Goal: Information Seeking & Learning: Learn about a topic

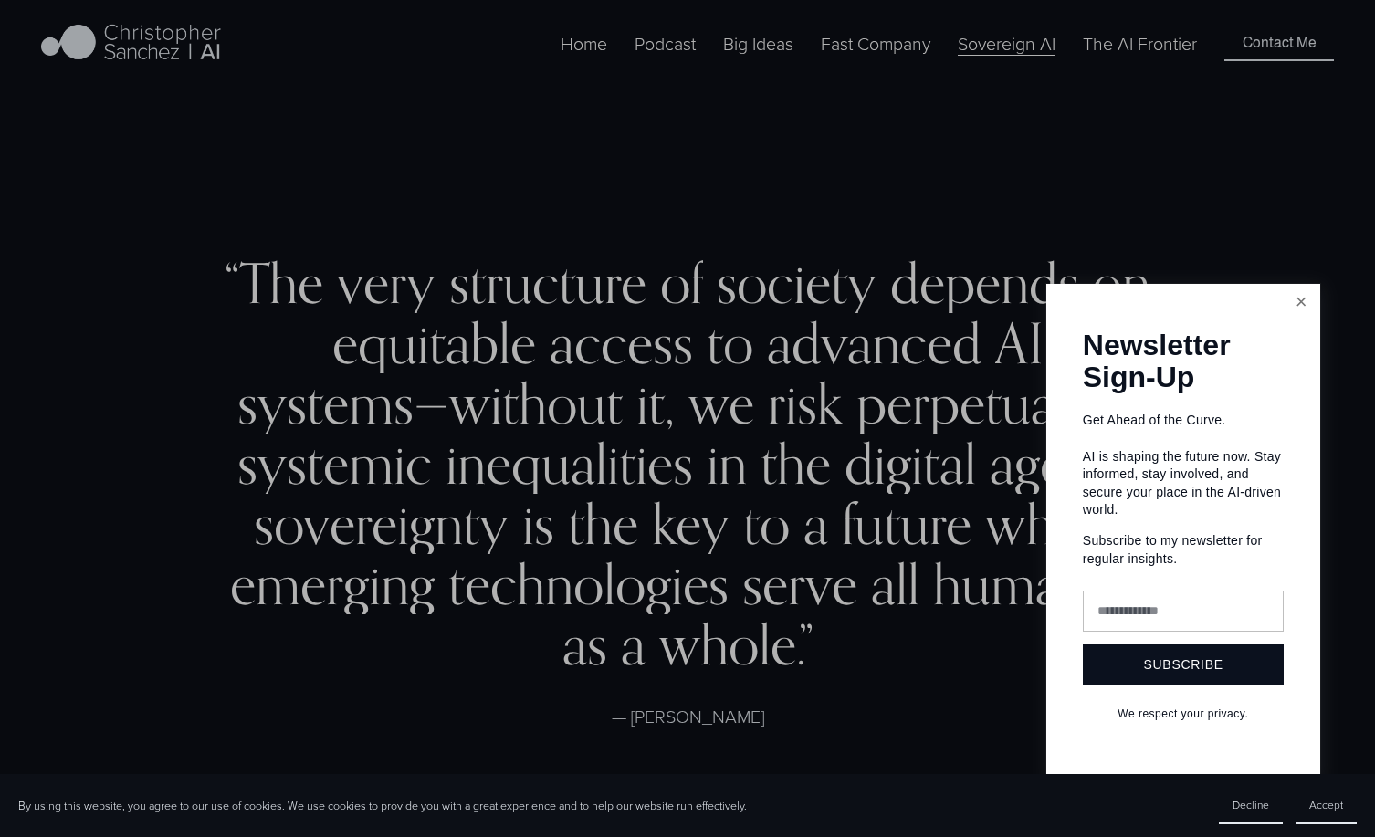
scroll to position [478, 0]
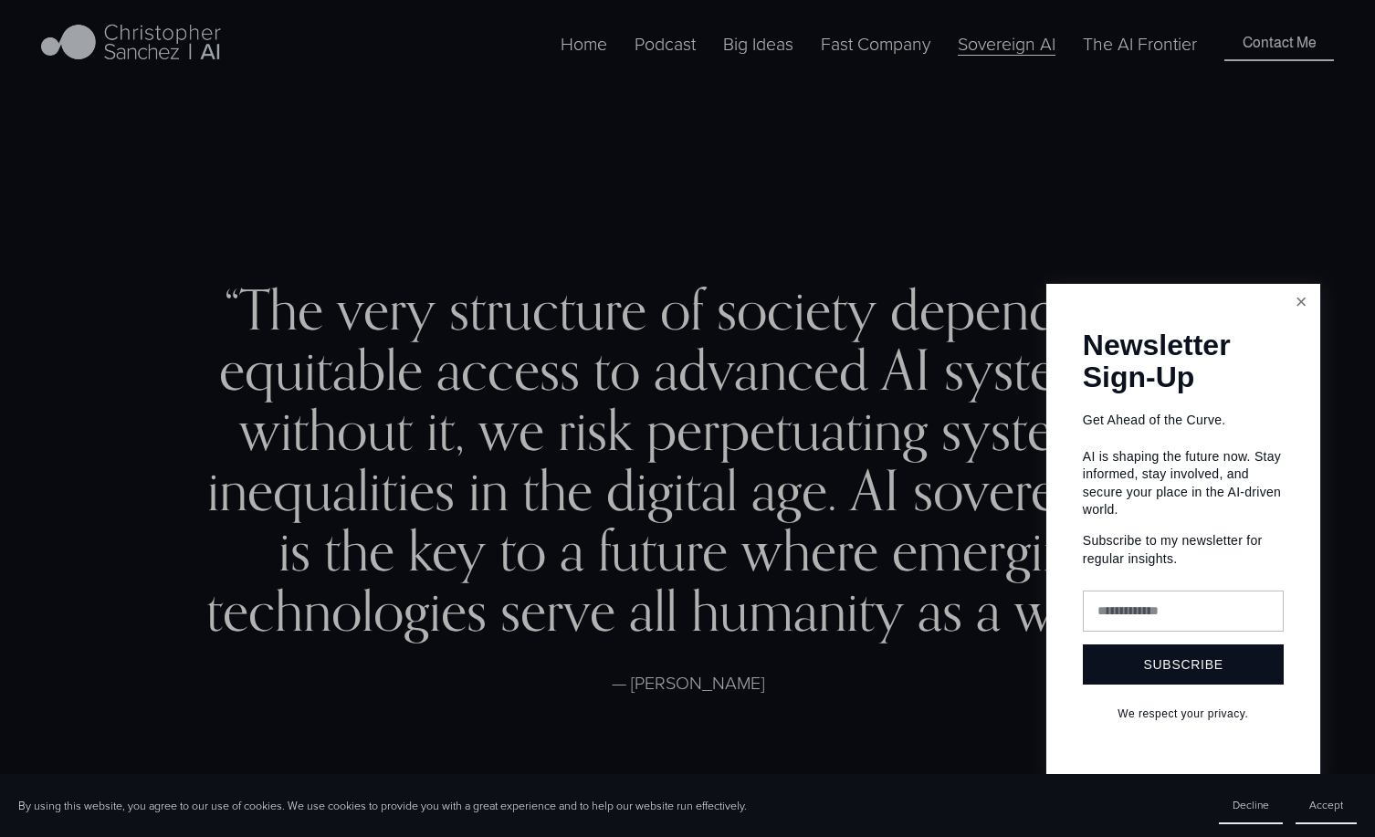
click at [1294, 304] on link "Close" at bounding box center [1302, 303] width 32 height 32
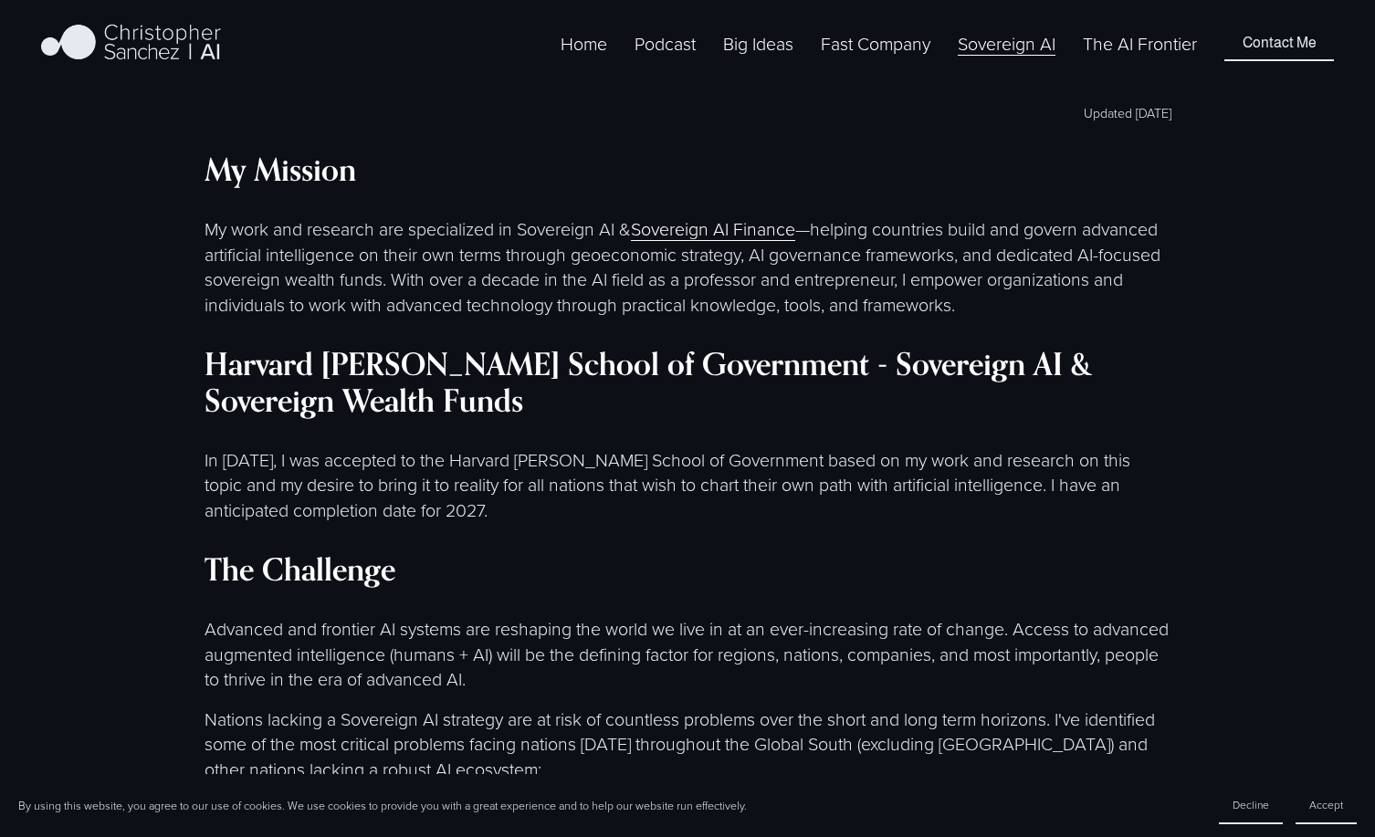
scroll to position [1243, 0]
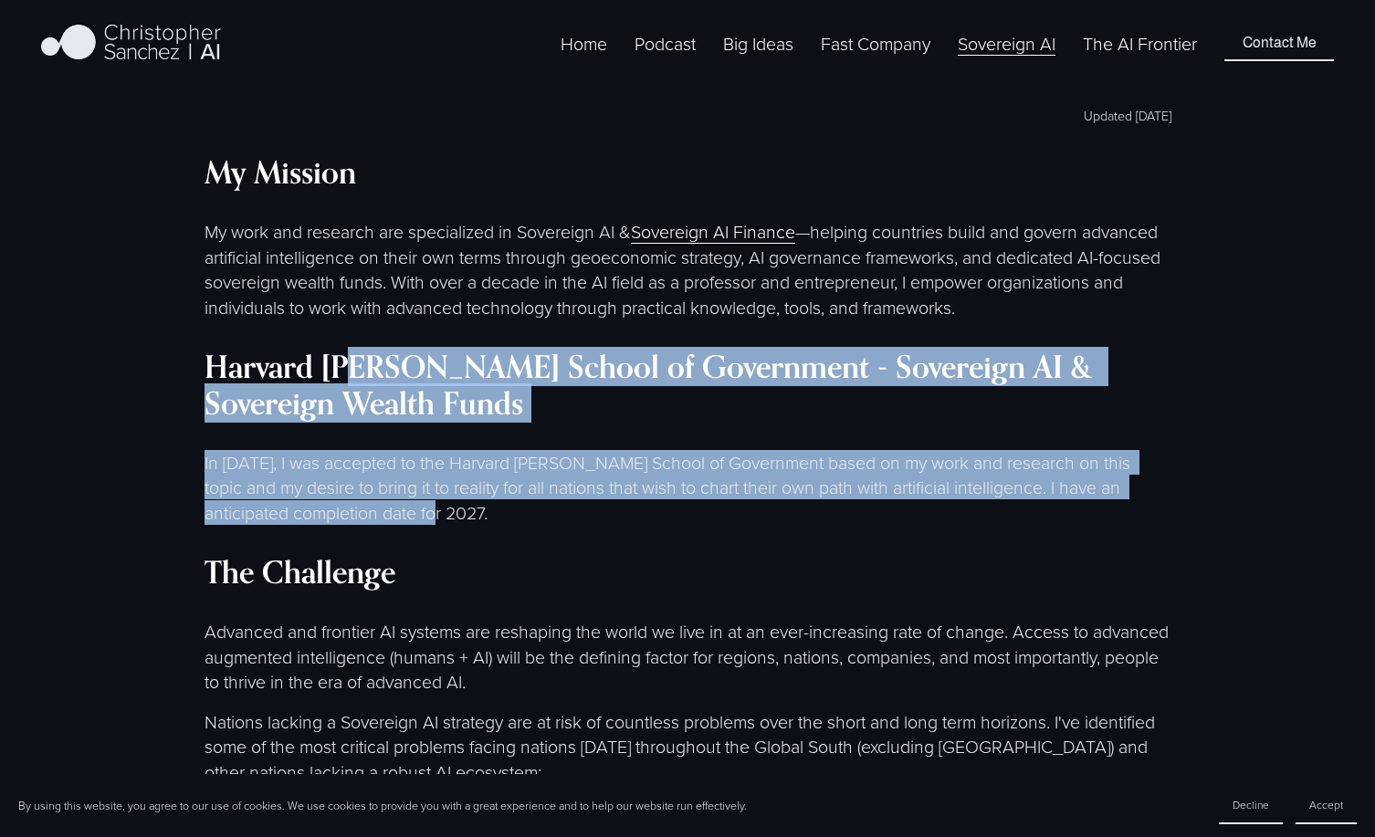
drag, startPoint x: 360, startPoint y: 373, endPoint x: 415, endPoint y: 509, distance: 146.7
click at [415, 509] on p "In 2025, I was accepted to the Harvard Kennedy School of Government based on my…" at bounding box center [688, 487] width 967 height 75
drag, startPoint x: 415, startPoint y: 509, endPoint x: 374, endPoint y: 313, distance: 199.5
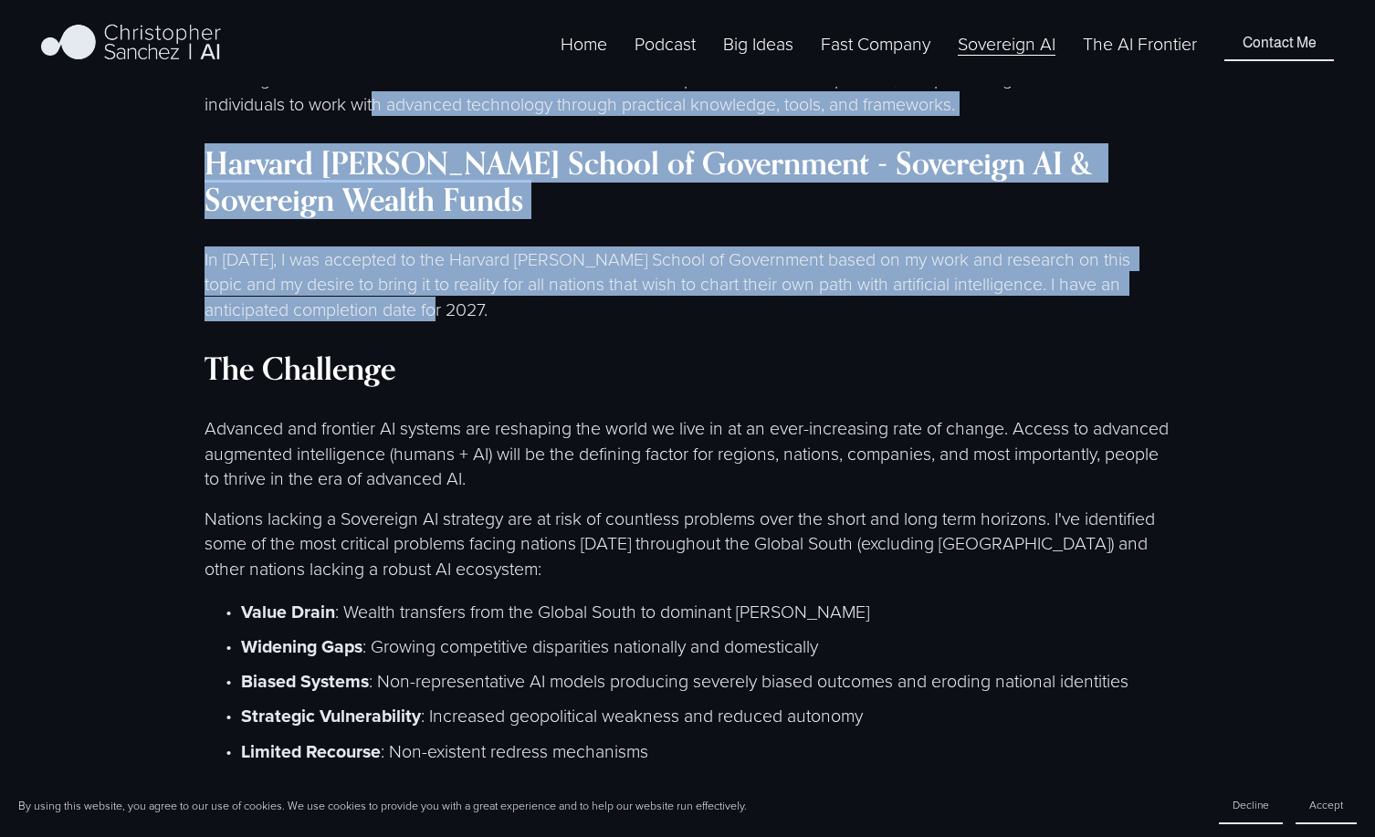
scroll to position [1464, 0]
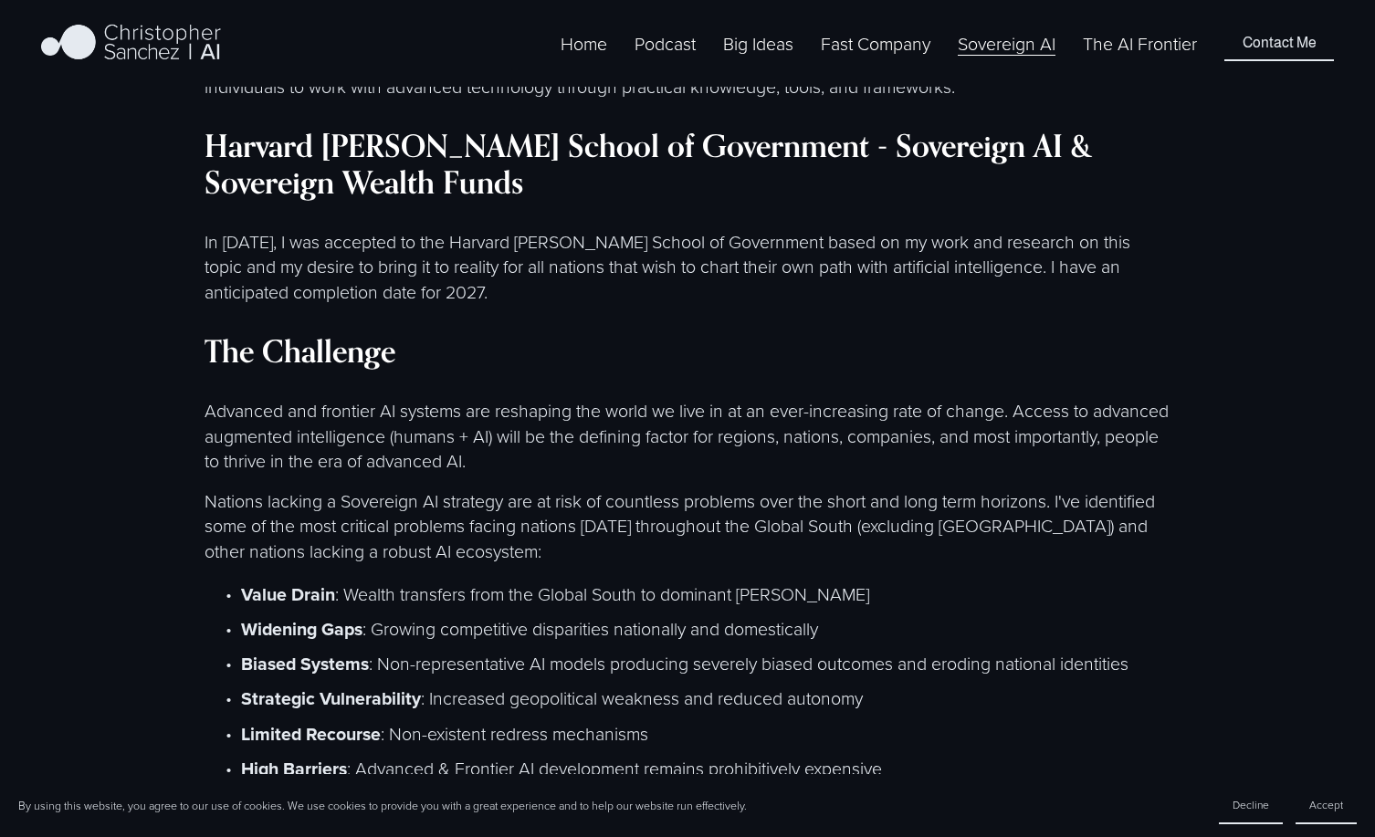
click at [352, 354] on strong "The Challenge" at bounding box center [300, 350] width 191 height 39
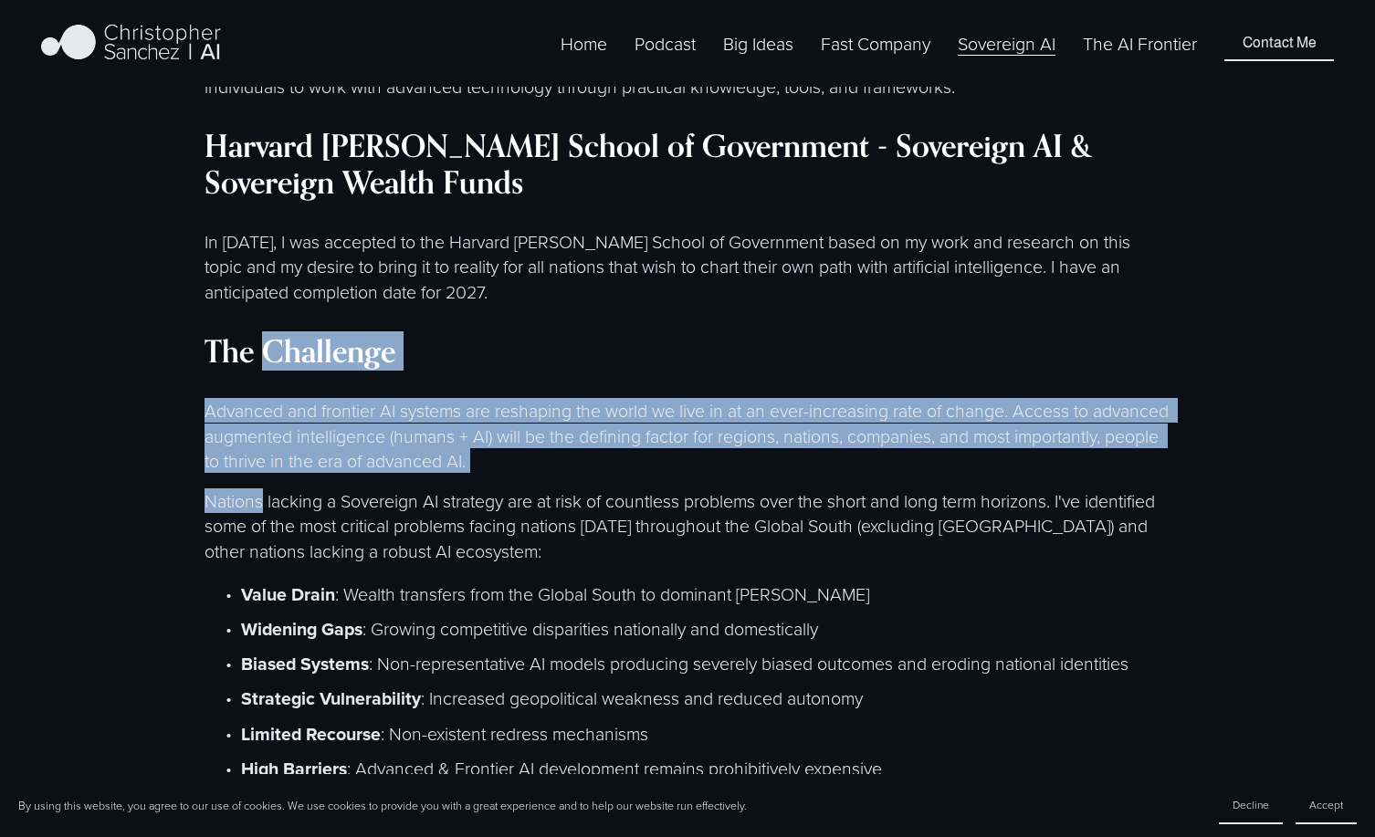
drag, startPoint x: 352, startPoint y: 354, endPoint x: 364, endPoint y: 472, distance: 118.4
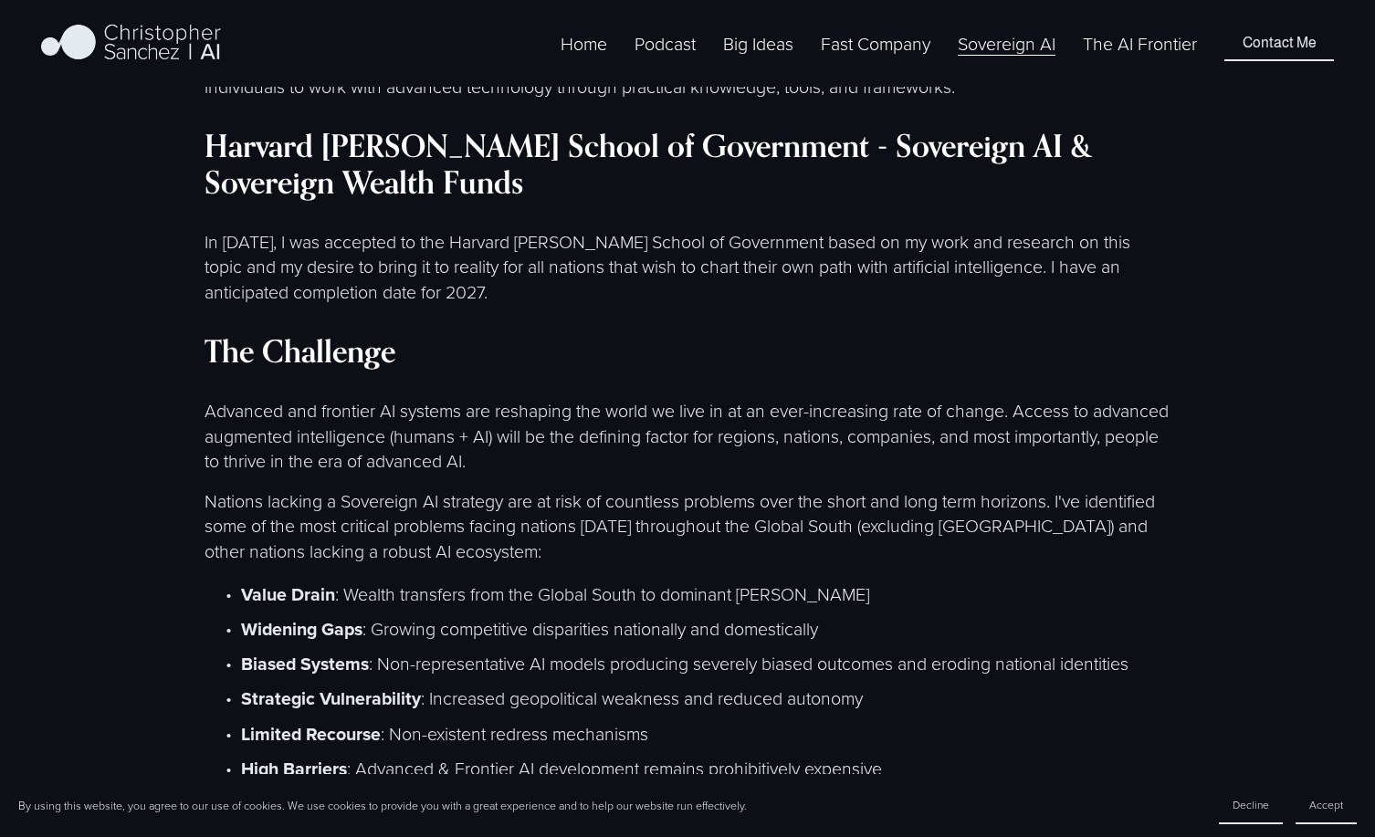
click at [357, 488] on p "Nations lacking a Sovereign AI strategy are at risk of countless problems over …" at bounding box center [688, 525] width 967 height 75
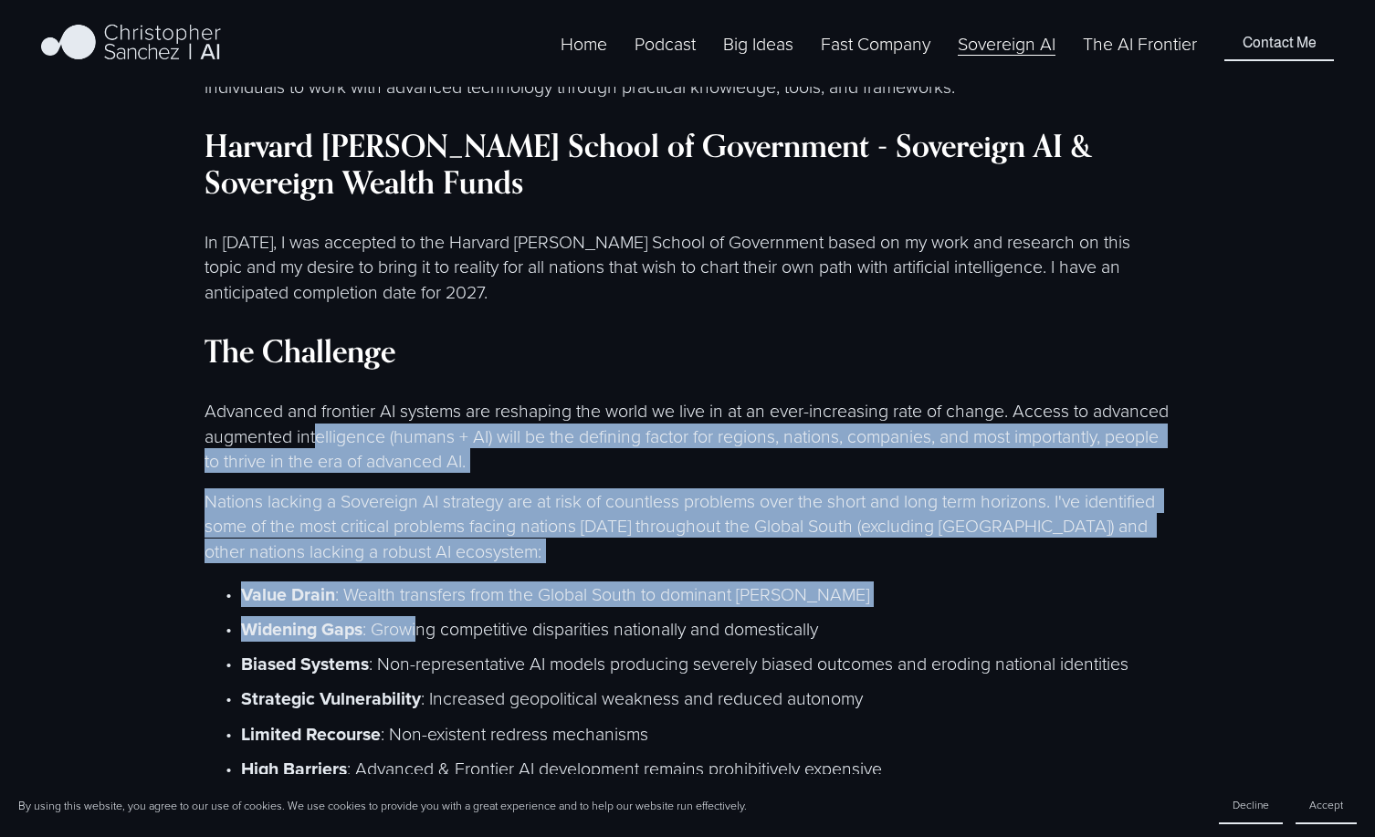
drag, startPoint x: 398, startPoint y: 440, endPoint x: 422, endPoint y: 626, distance: 187.8
click at [421, 620] on p "Widening Gaps : Growing competitive disparities nationally and domestically" at bounding box center [706, 629] width 930 height 26
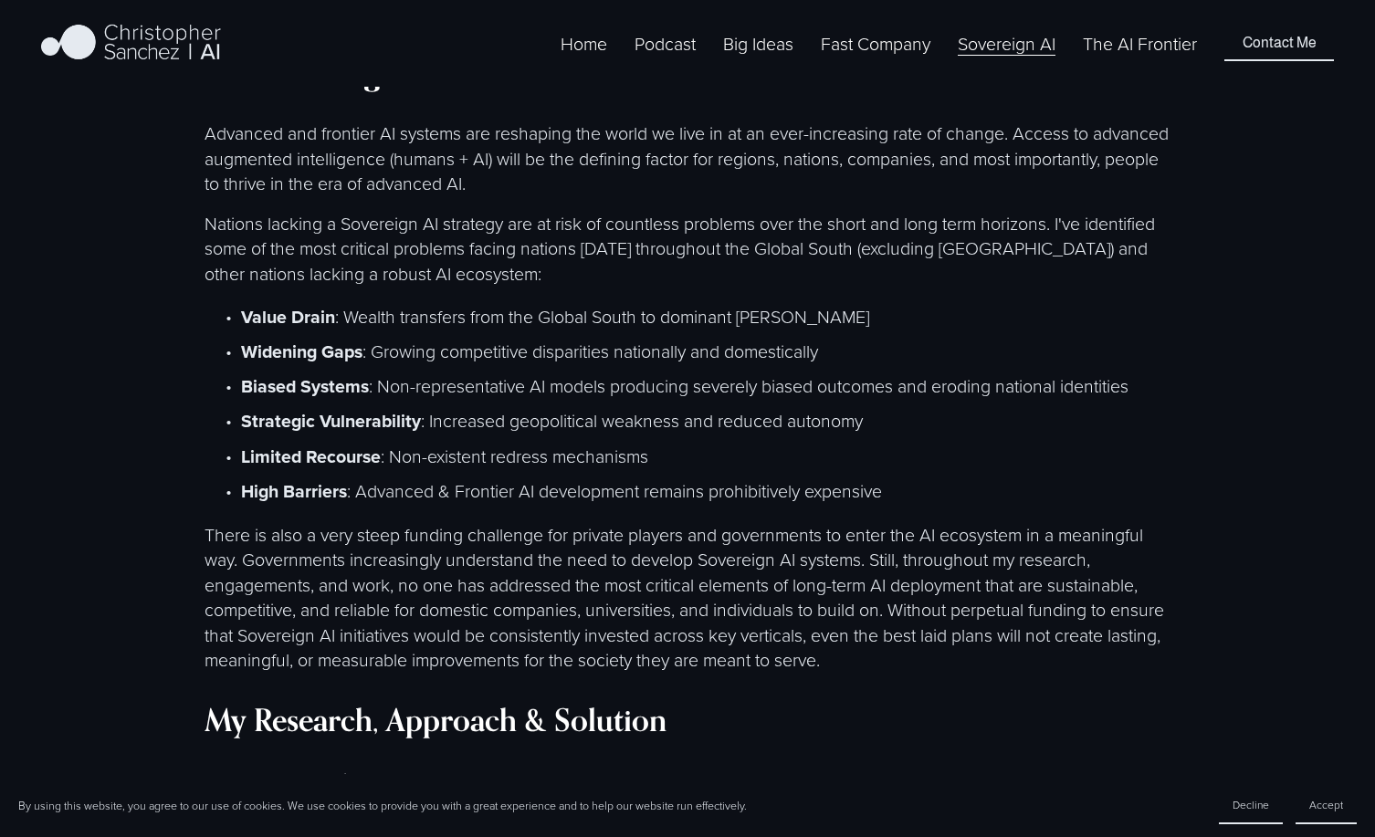
scroll to position [1792, 0]
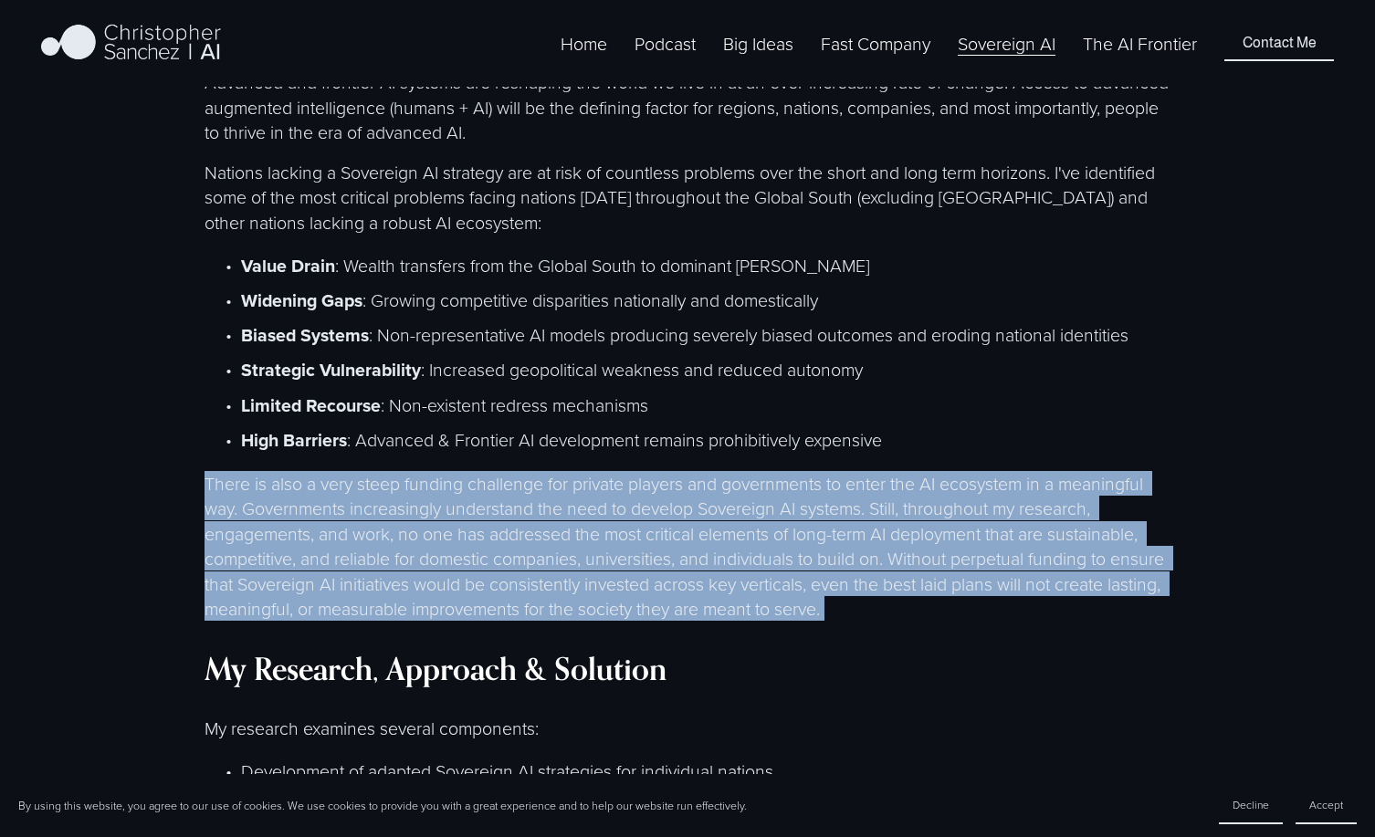
drag, startPoint x: 421, startPoint y: 611, endPoint x: 416, endPoint y: 445, distance: 166.2
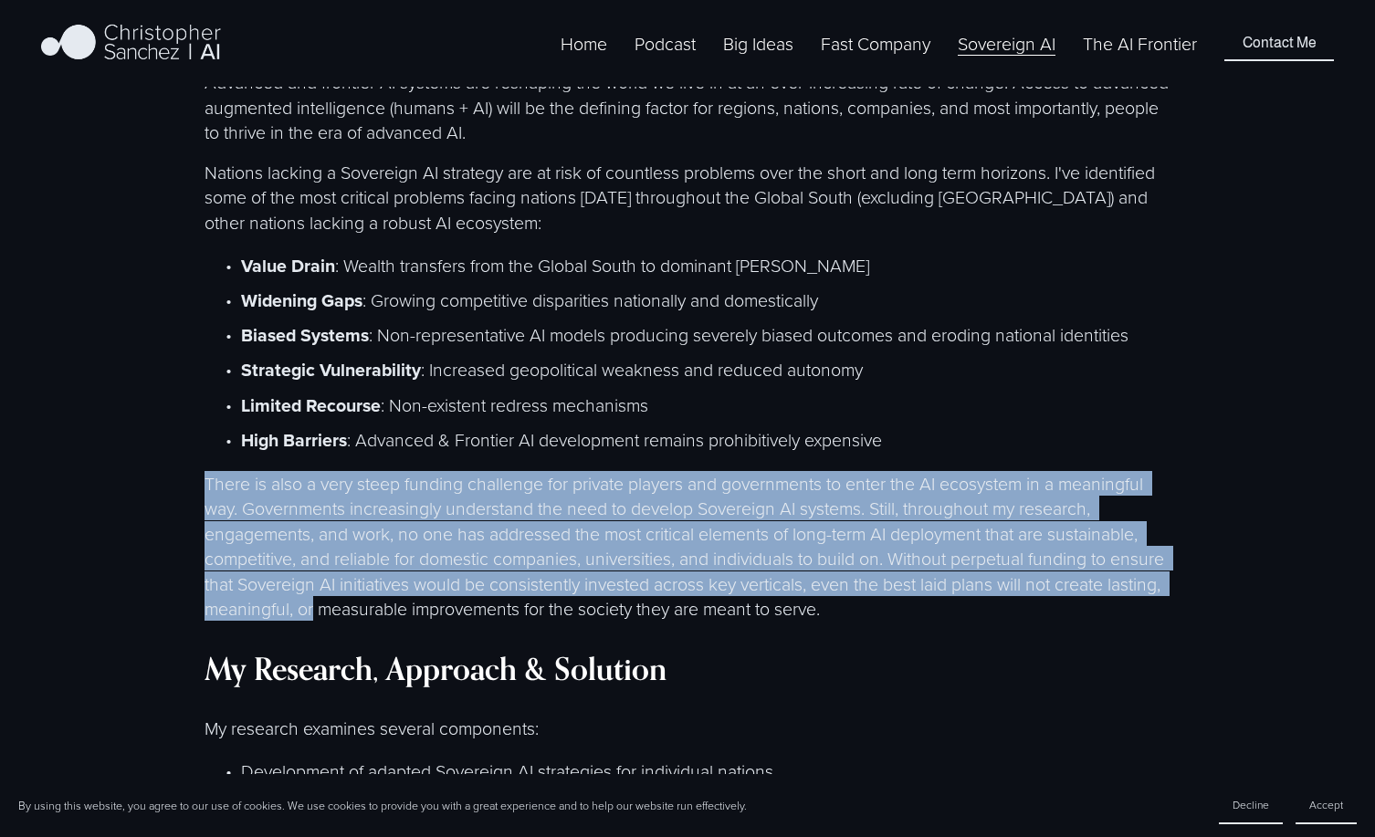
drag, startPoint x: 416, startPoint y: 445, endPoint x: 420, endPoint y: 594, distance: 149.8
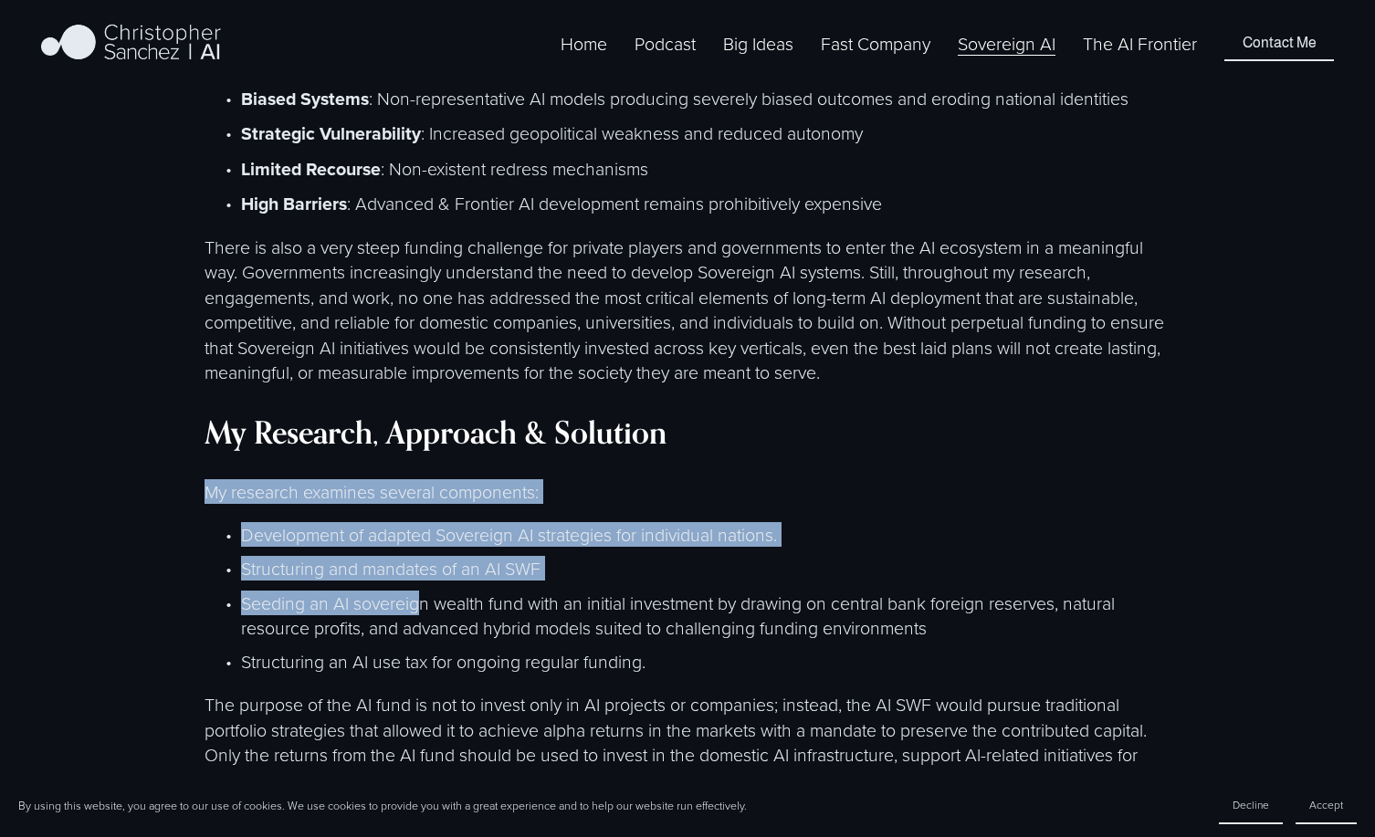
drag, startPoint x: 420, startPoint y: 594, endPoint x: 404, endPoint y: 457, distance: 138.7
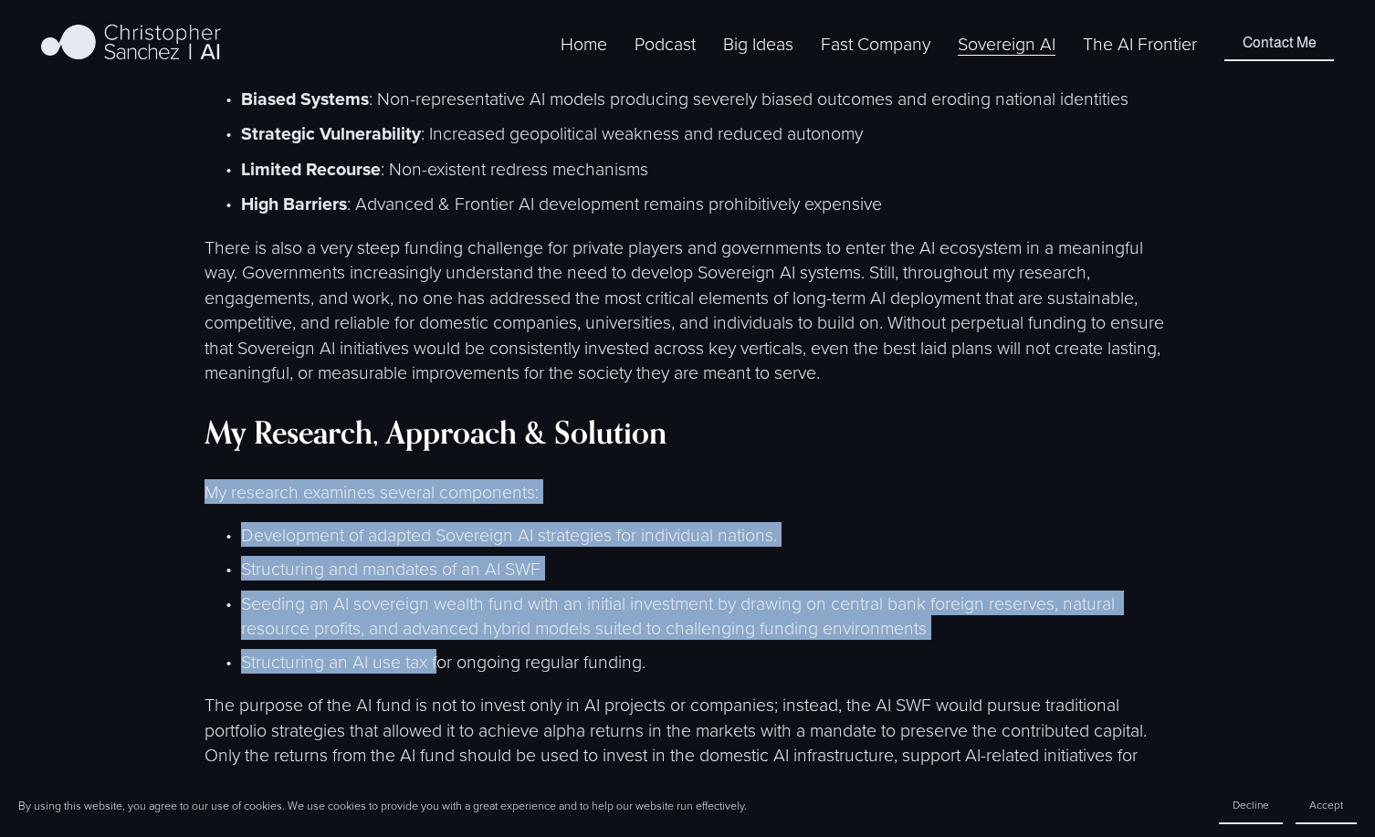
drag, startPoint x: 402, startPoint y: 464, endPoint x: 440, endPoint y: 659, distance: 199.1
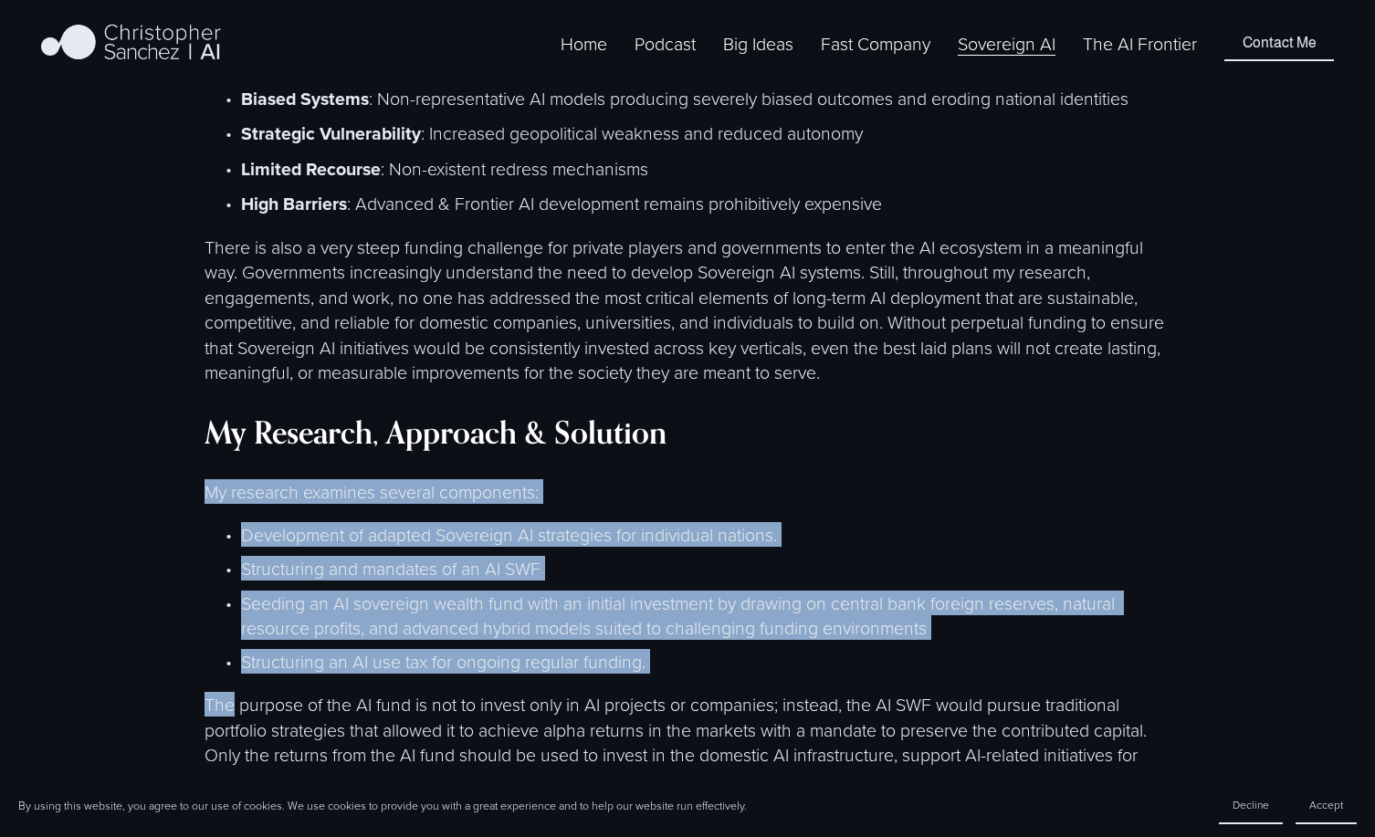
drag, startPoint x: 440, startPoint y: 659, endPoint x: 386, endPoint y: 438, distance: 227.4
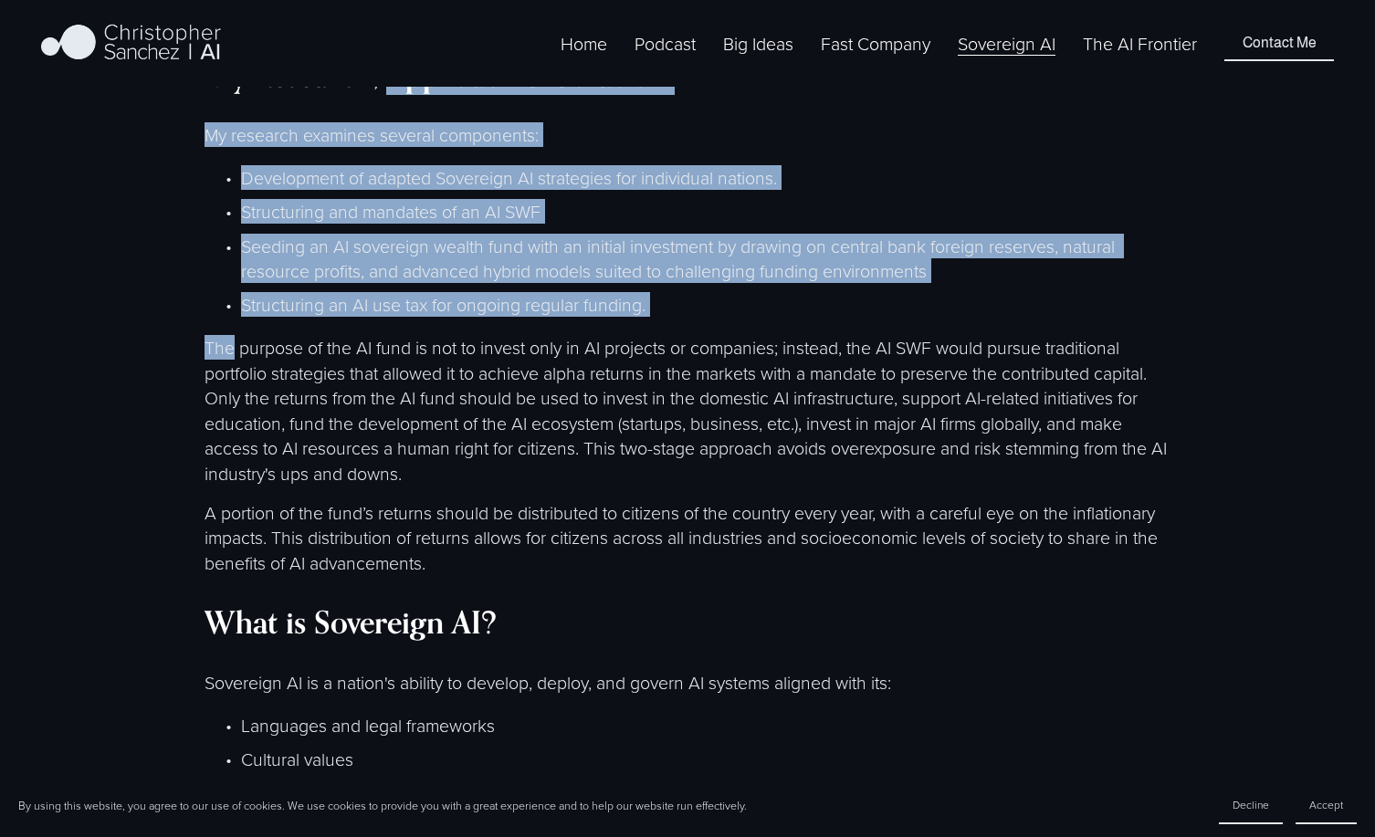
click at [386, 438] on p "The purpose of the AI fund is not to invest only in AI projects or companies; i…" at bounding box center [688, 410] width 967 height 151
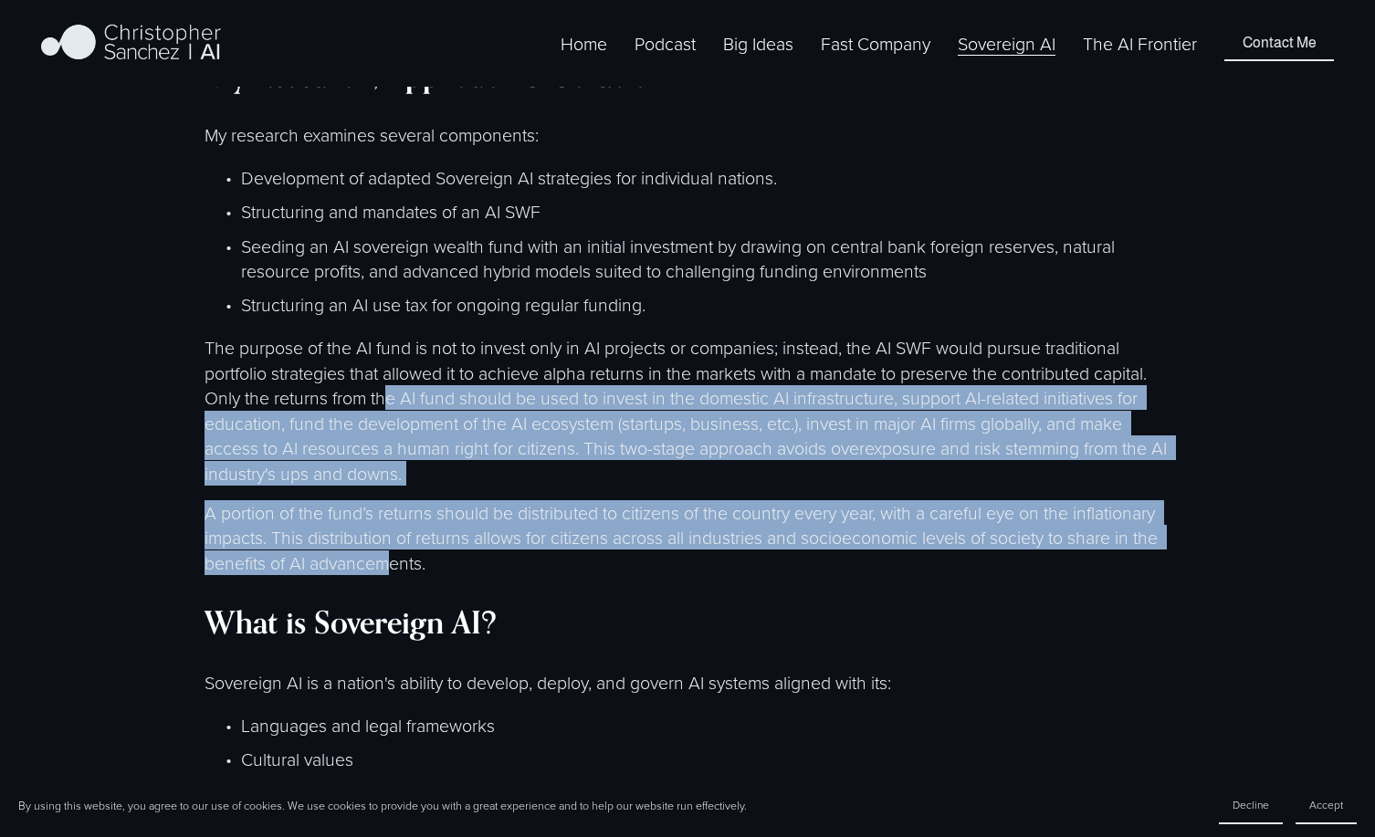
drag, startPoint x: 386, startPoint y: 379, endPoint x: 391, endPoint y: 559, distance: 179.9
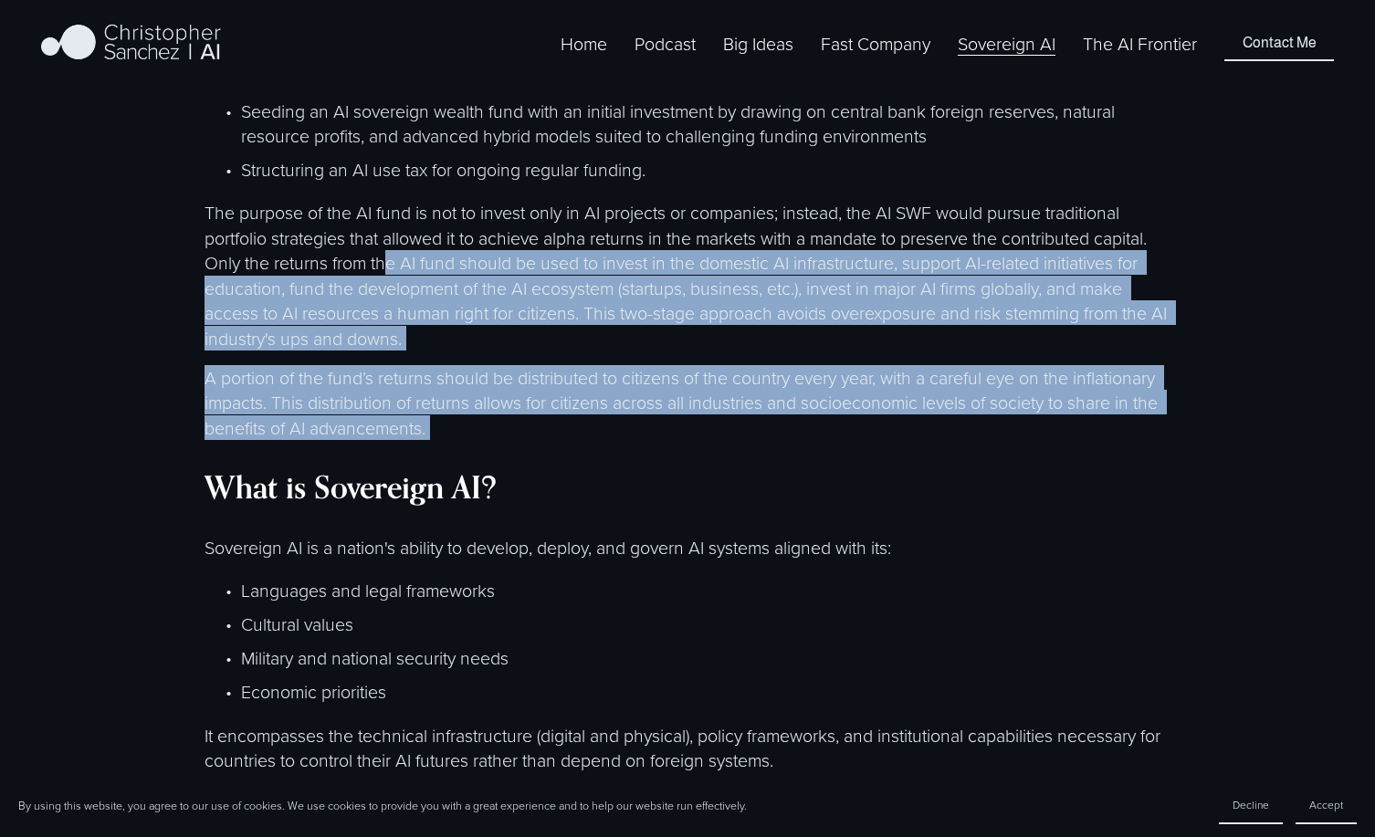
scroll to position [2678, 0]
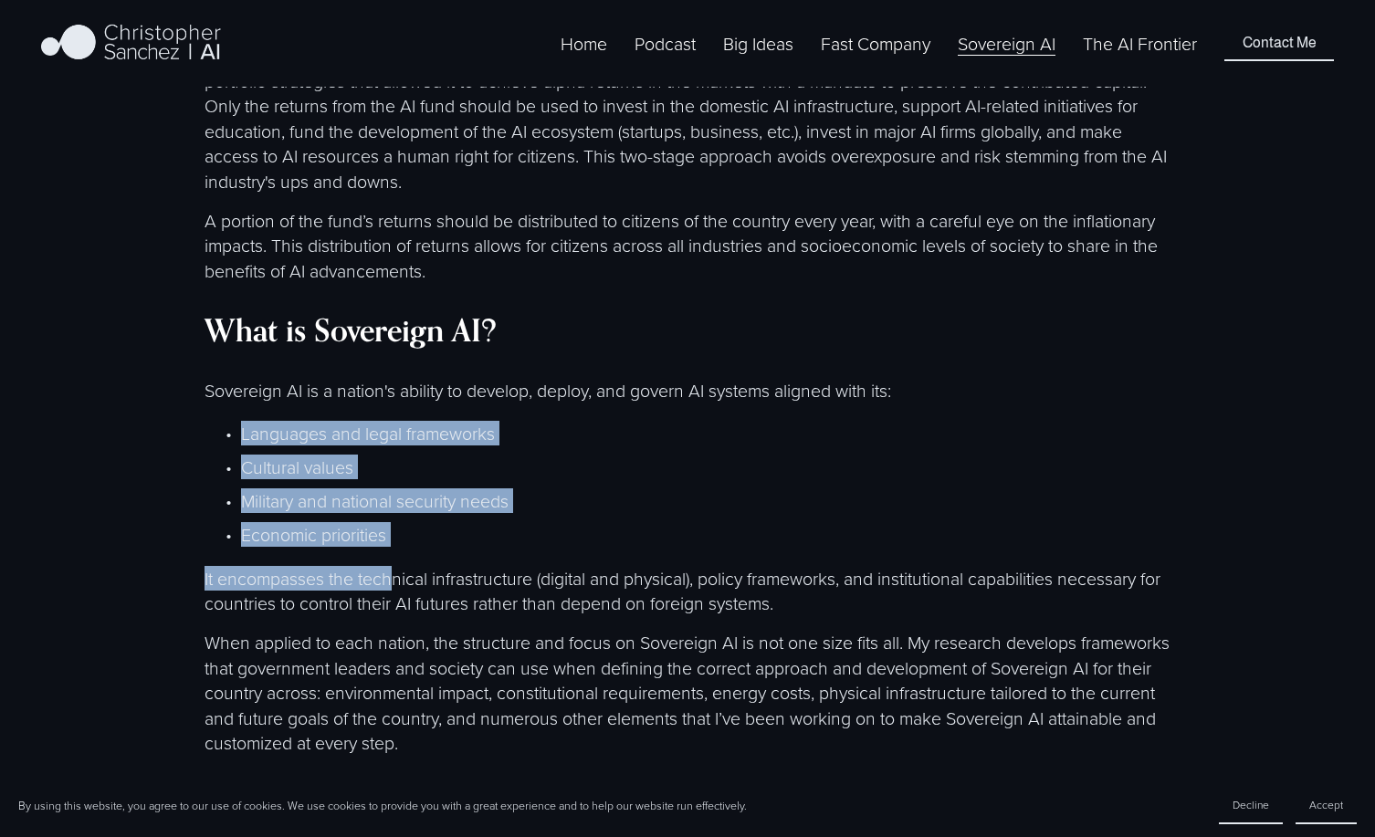
drag, startPoint x: 391, startPoint y: 559, endPoint x: 389, endPoint y: 396, distance: 162.5
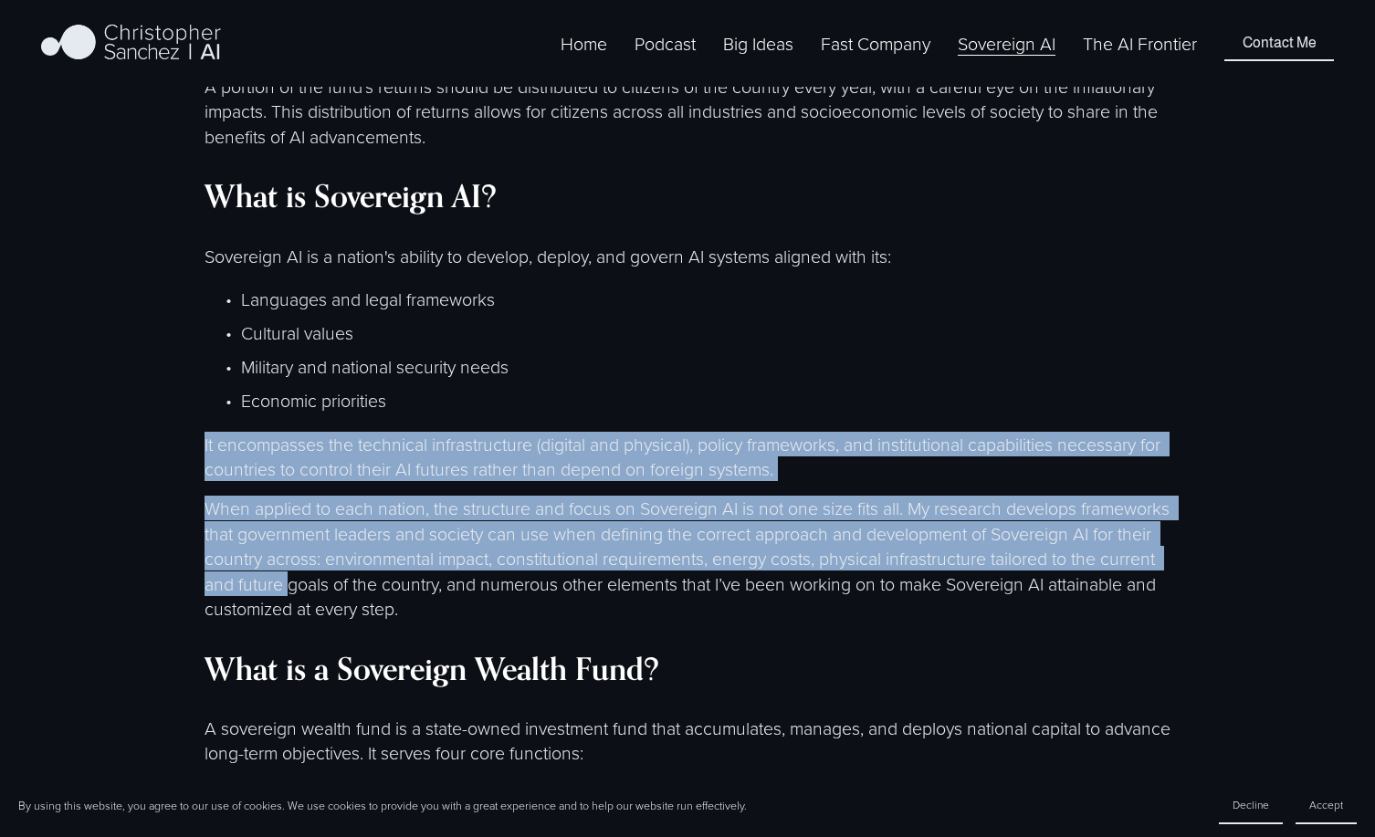
drag, startPoint x: 381, startPoint y: 394, endPoint x: 381, endPoint y: 572, distance: 178.0
click at [381, 572] on div "Updated March 20, 2025 My Mission My work and research are specialized in Sover…" at bounding box center [688, 724] width 967 height 4374
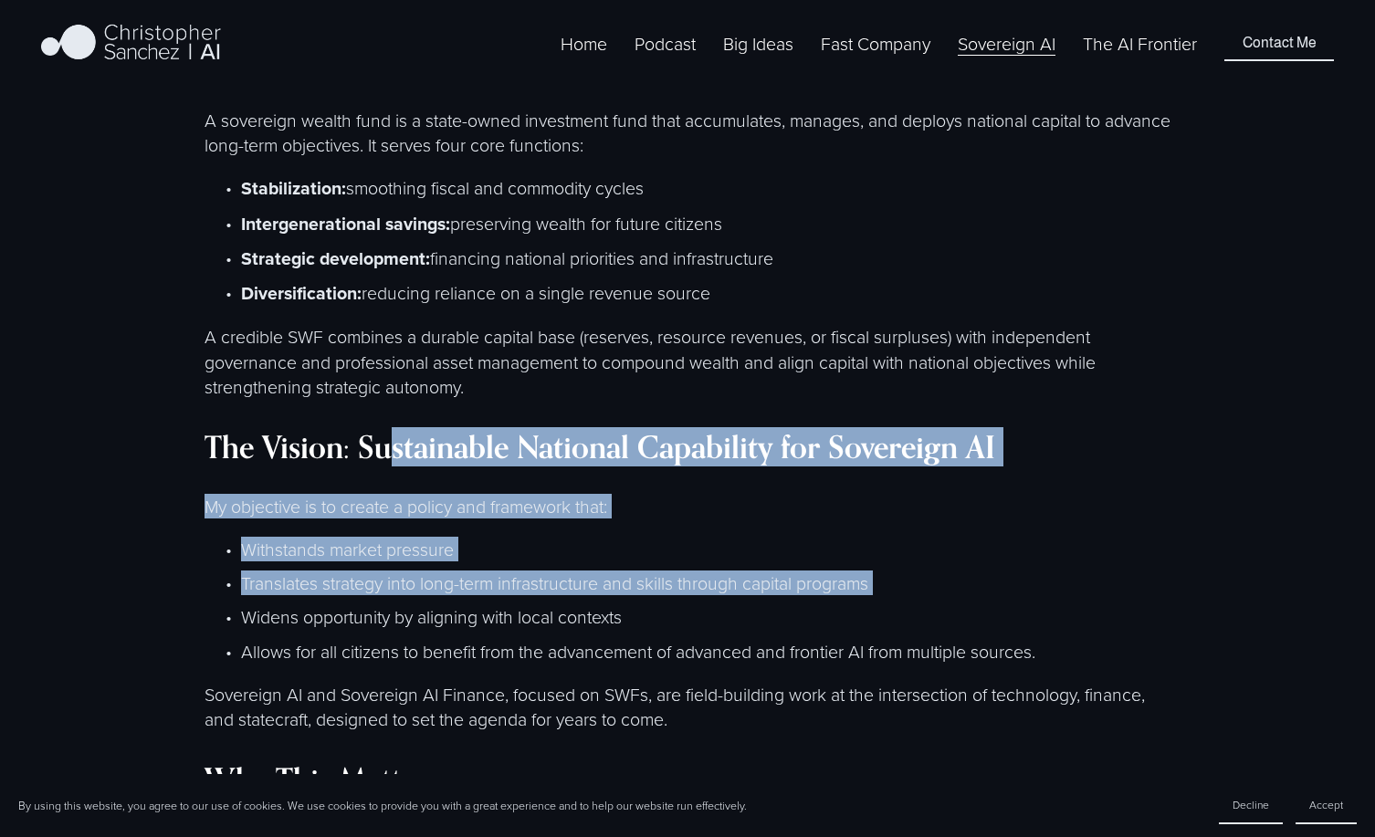
drag, startPoint x: 381, startPoint y: 555, endPoint x: 381, endPoint y: 421, distance: 134.2
click at [381, 421] on div "Updated March 20, 2025 My Mission My work and research are specialized in Sover…" at bounding box center [688, 116] width 967 height 4374
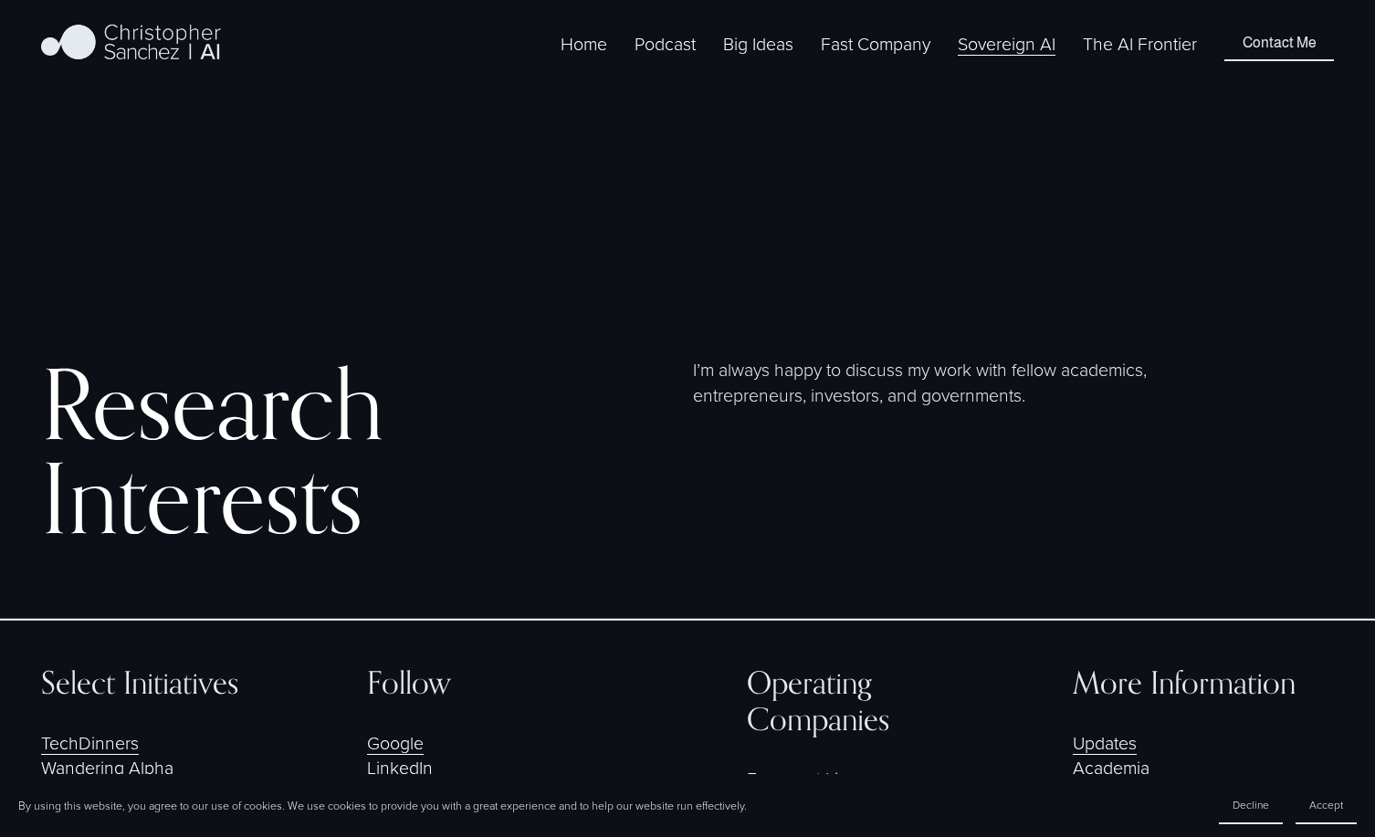
scroll to position [5580, 0]
drag, startPoint x: 777, startPoint y: 215, endPoint x: 777, endPoint y: 371, distance: 155.2
click at [777, 371] on div "Research Interests I’m always happy to discuss my work with fellow academics, e…" at bounding box center [687, 427] width 1375 height 292
click at [0, 0] on span "BI 2024" at bounding box center [0, 0] width 0 height 0
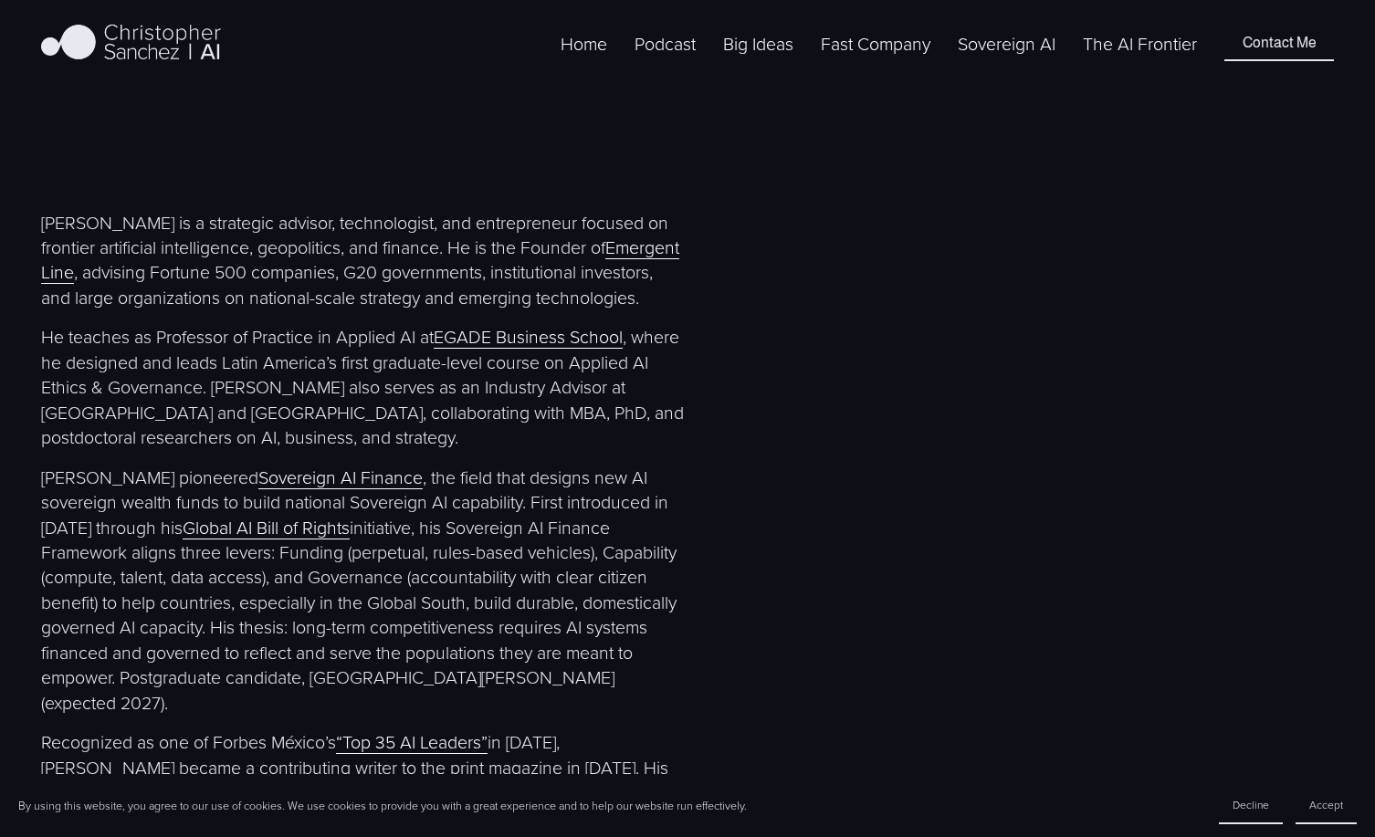
scroll to position [872, 0]
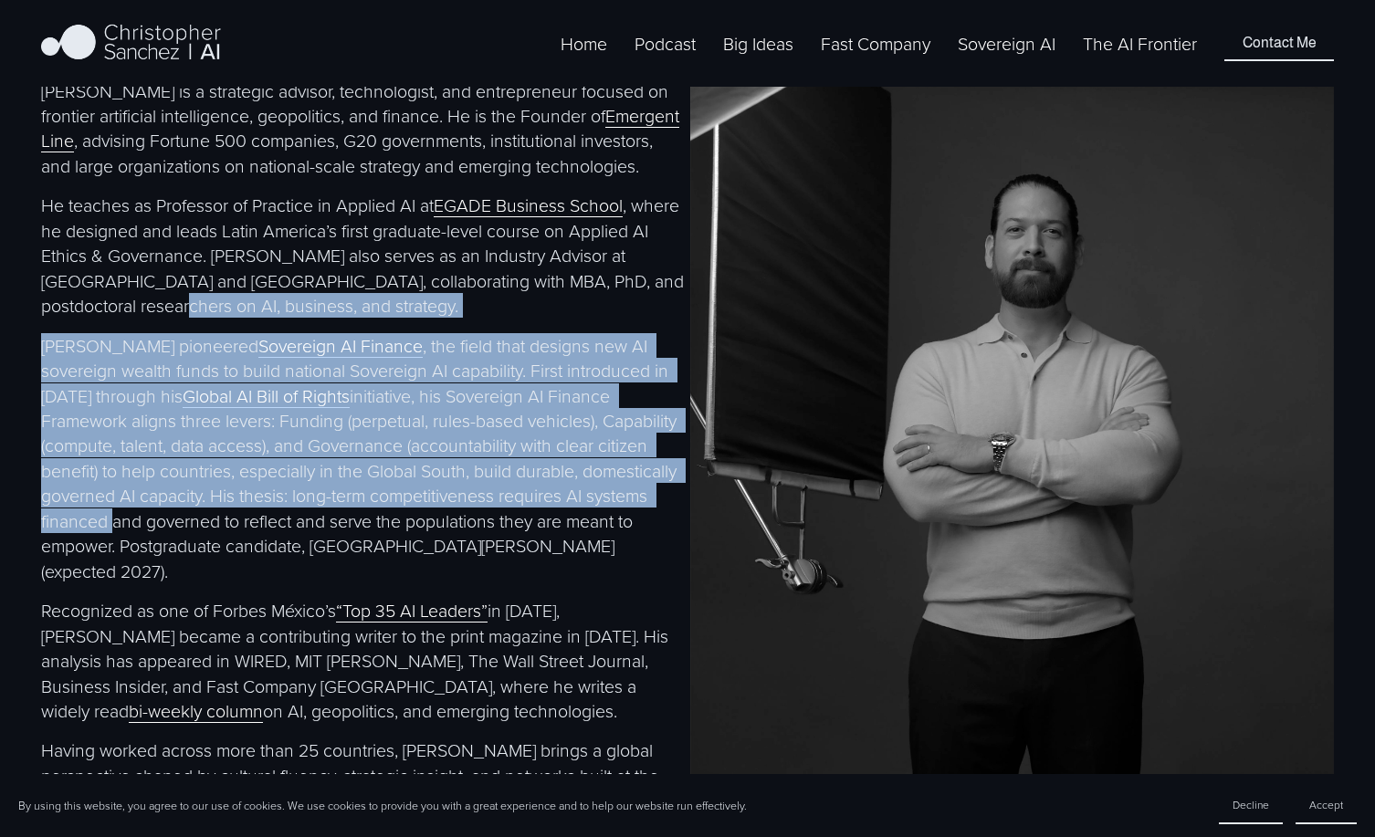
drag, startPoint x: 170, startPoint y: 337, endPoint x: 195, endPoint y: 537, distance: 201.6
click at [195, 537] on div "[PERSON_NAME] is a strategic advisor, technologist, and entrepreneur focused on…" at bounding box center [363, 486] width 644 height 814
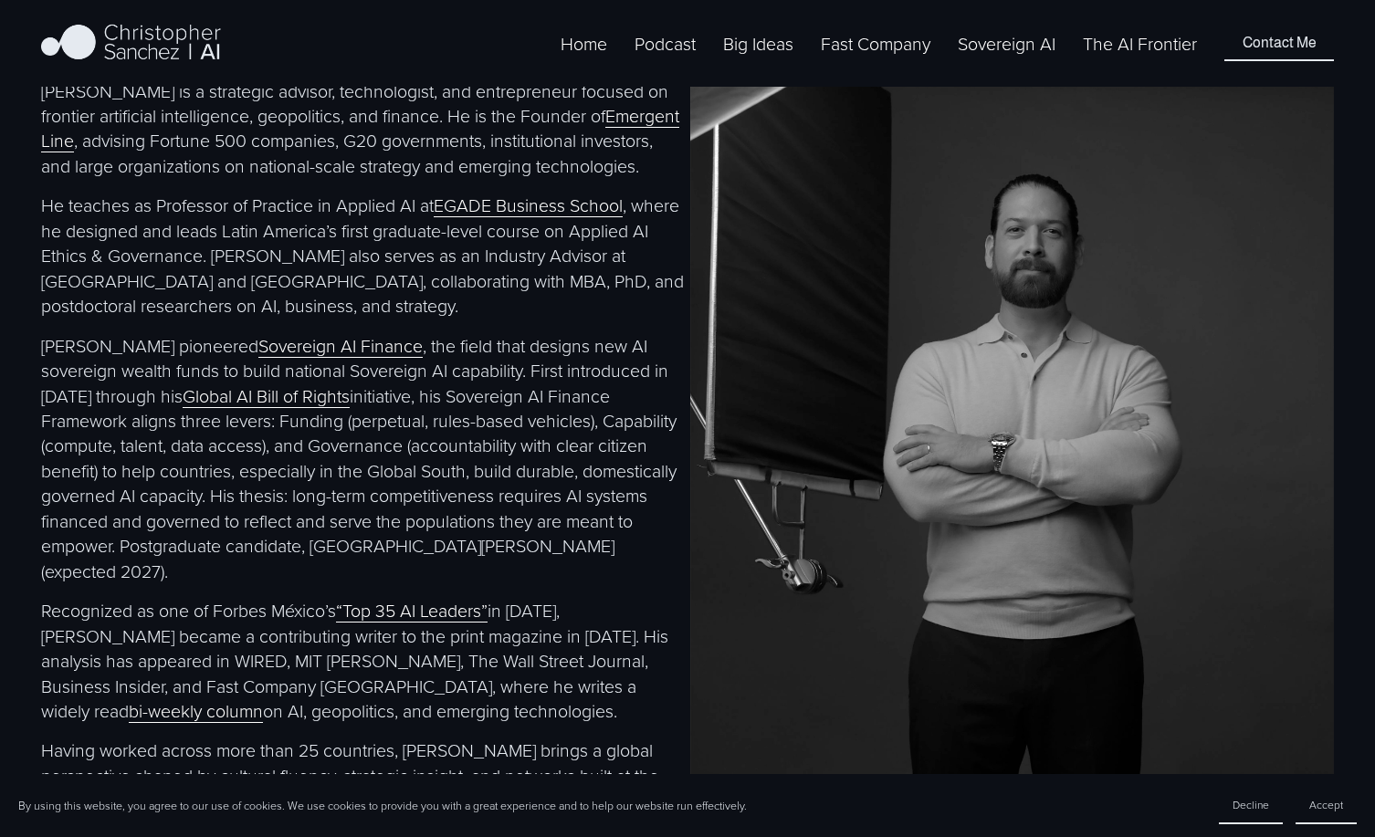
click at [185, 560] on p "[PERSON_NAME] pioneered Sovereign AI Finance , the field that designs new AI so…" at bounding box center [363, 458] width 644 height 251
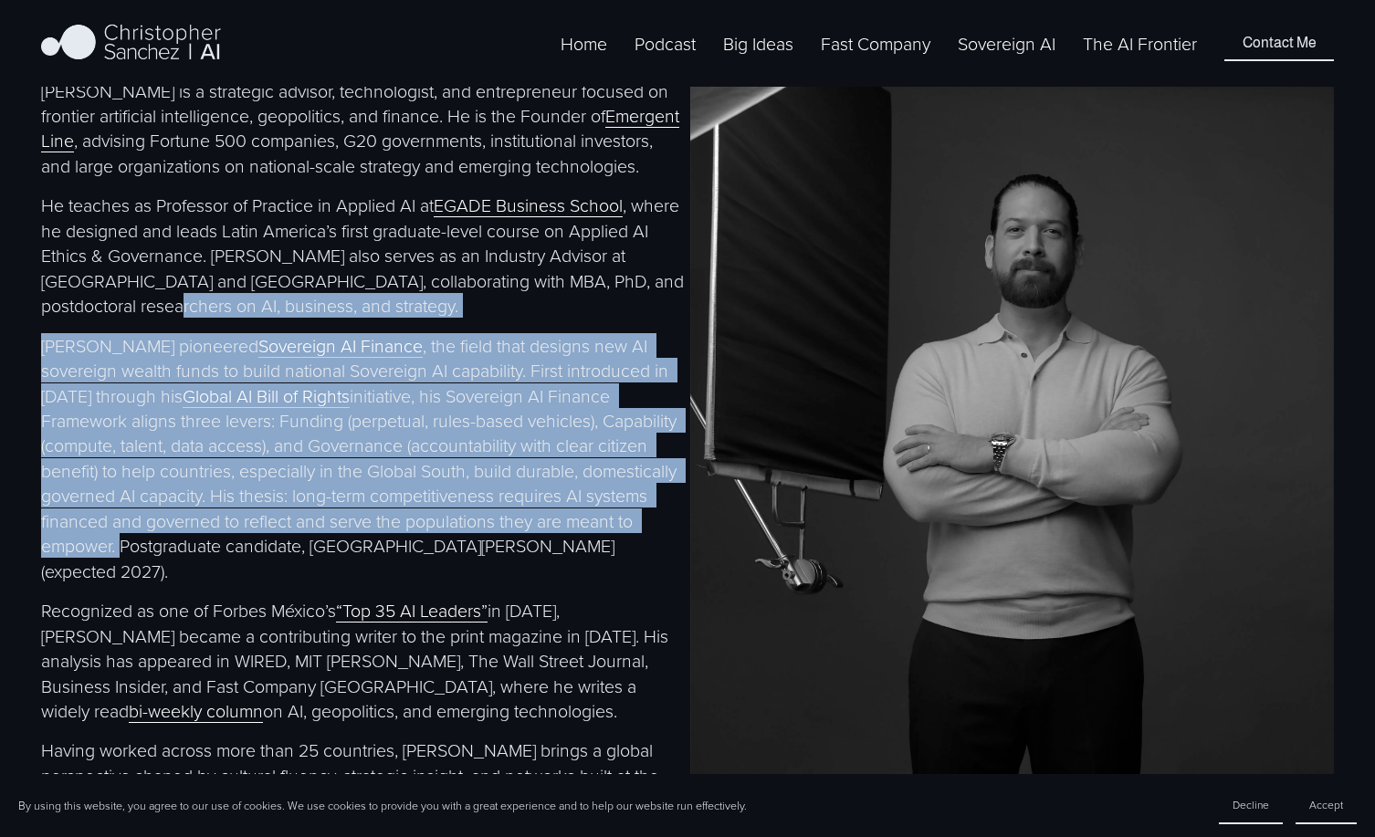
drag, startPoint x: 185, startPoint y: 560, endPoint x: 167, endPoint y: 334, distance: 226.3
click at [167, 334] on div "[PERSON_NAME] is a strategic advisor, technologist, and entrepreneur focused on…" at bounding box center [363, 486] width 644 height 814
click at [158, 349] on div "[PERSON_NAME] is a strategic advisor, technologist, and entrepreneur focused on…" at bounding box center [363, 486] width 644 height 814
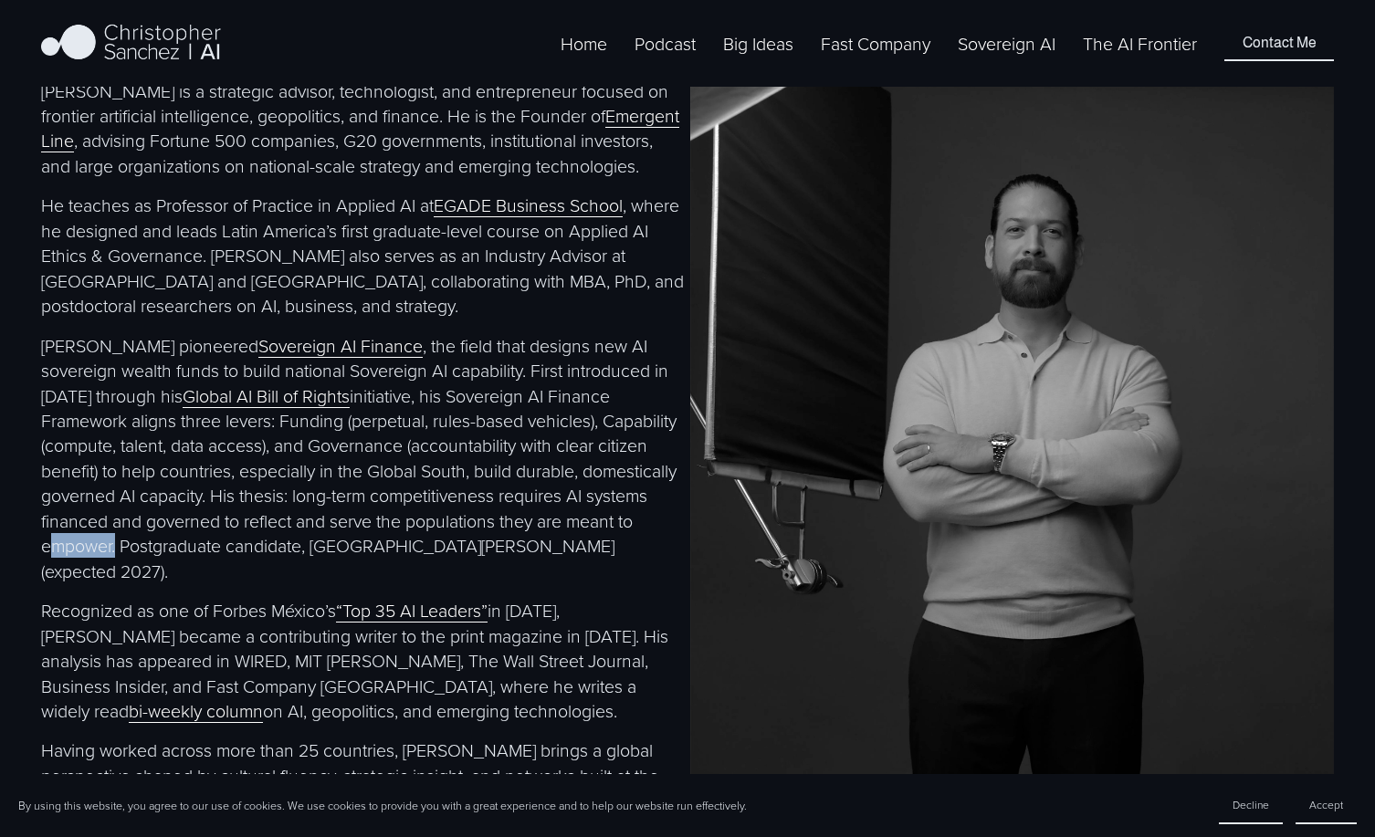
drag, startPoint x: 158, startPoint y: 349, endPoint x: 179, endPoint y: 563, distance: 215.6
click at [179, 564] on div "[PERSON_NAME] is a strategic advisor, technologist, and entrepreneur focused on…" at bounding box center [363, 486] width 644 height 814
click at [179, 563] on p "[PERSON_NAME] pioneered Sovereign AI Finance , the field that designs new AI so…" at bounding box center [363, 458] width 644 height 251
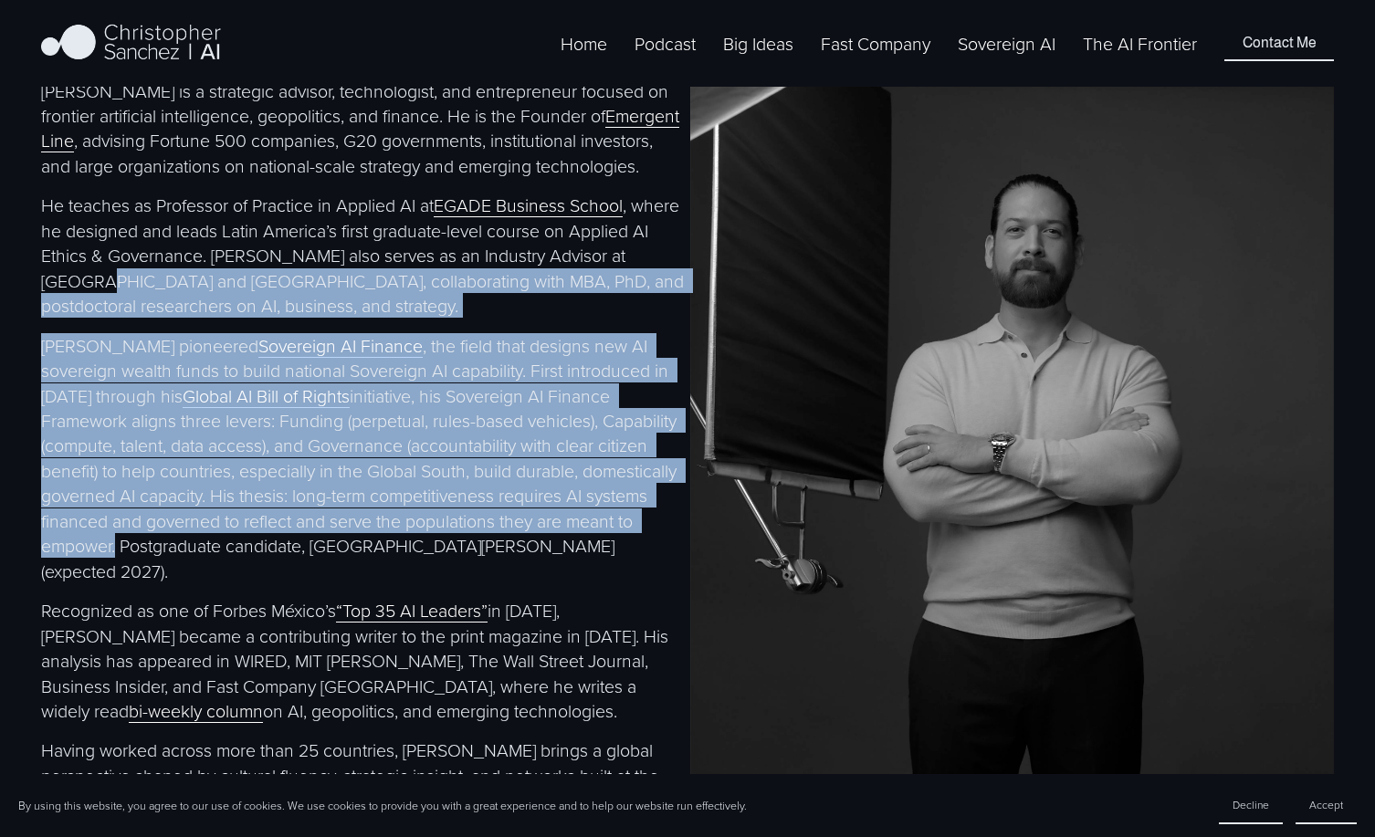
drag, startPoint x: 179, startPoint y: 563, endPoint x: 165, endPoint y: 300, distance: 263.3
click at [165, 300] on div "[PERSON_NAME] is a strategic advisor, technologist, and entrepreneur focused on…" at bounding box center [363, 486] width 644 height 814
click at [163, 342] on div "[PERSON_NAME] is a strategic advisor, technologist, and entrepreneur focused on…" at bounding box center [363, 486] width 644 height 814
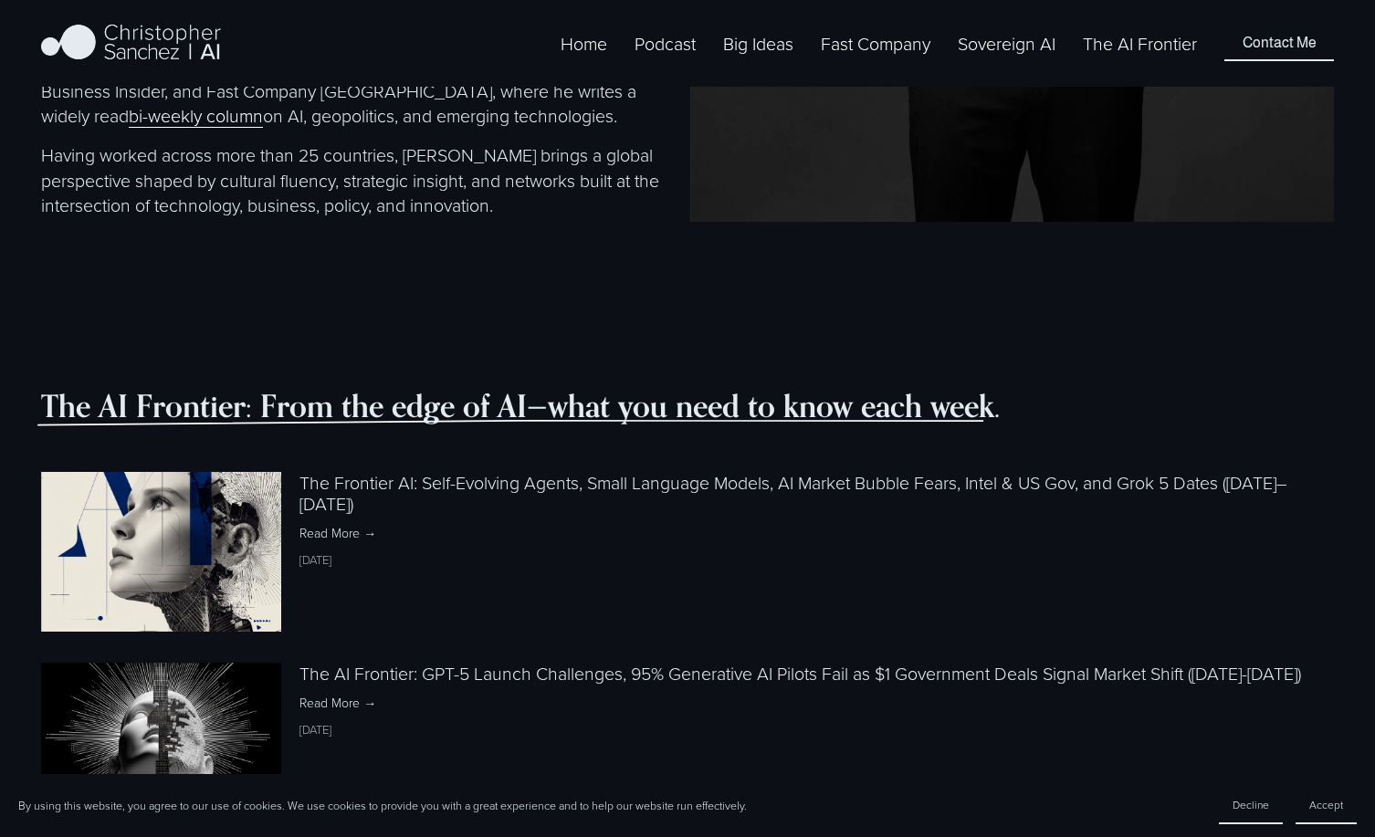
scroll to position [1492, 0]
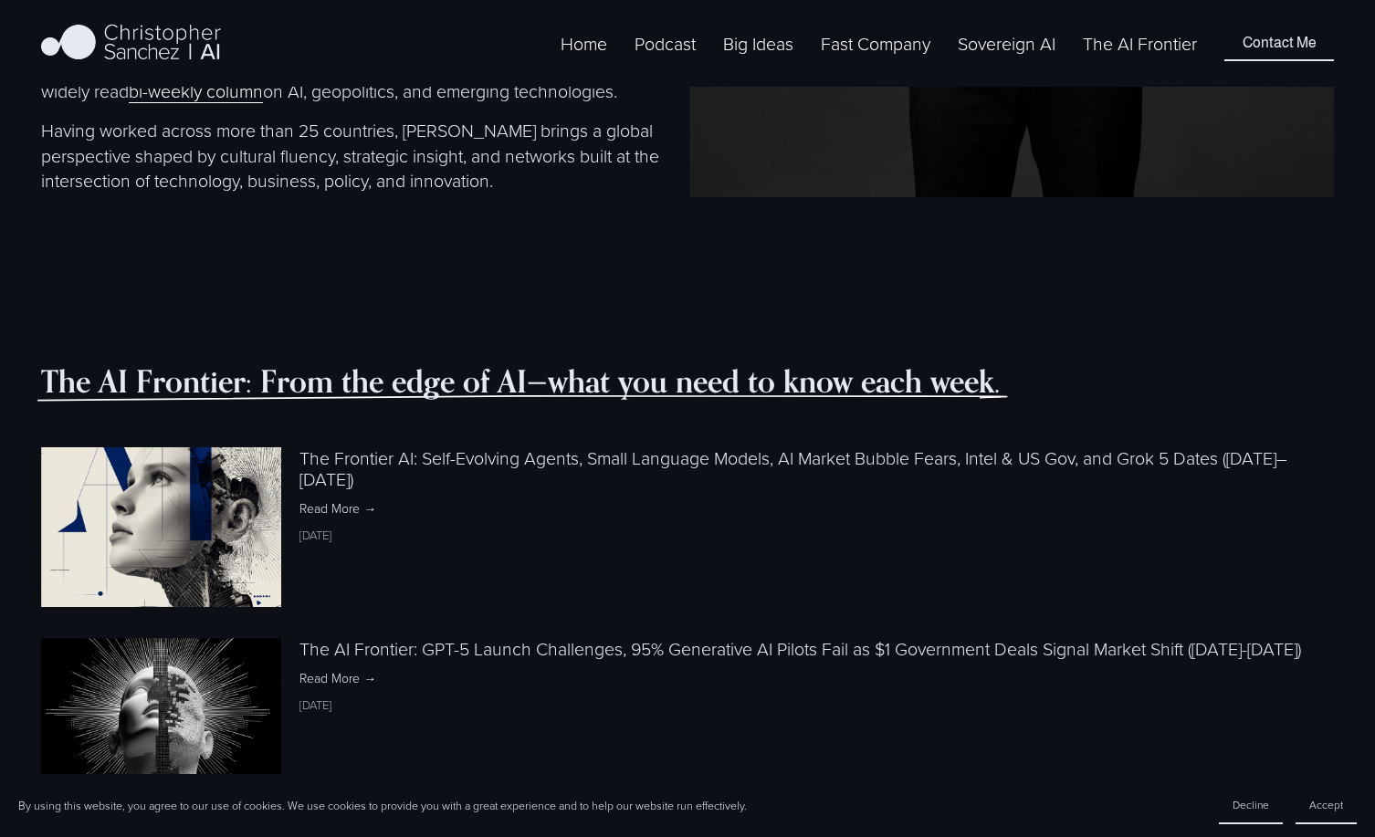
drag, startPoint x: 331, startPoint y: 342, endPoint x: 342, endPoint y: 582, distance: 239.5
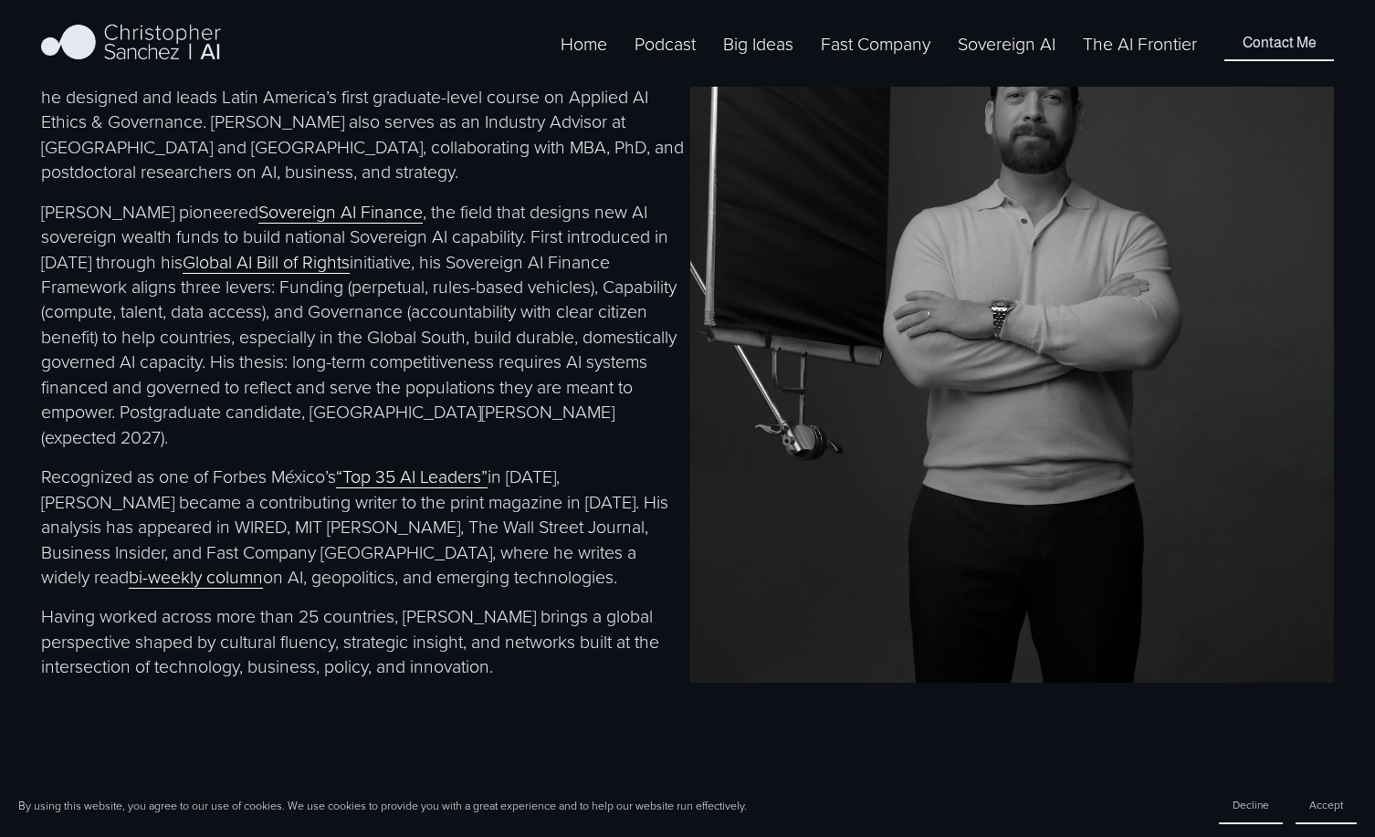
scroll to position [1005, 0]
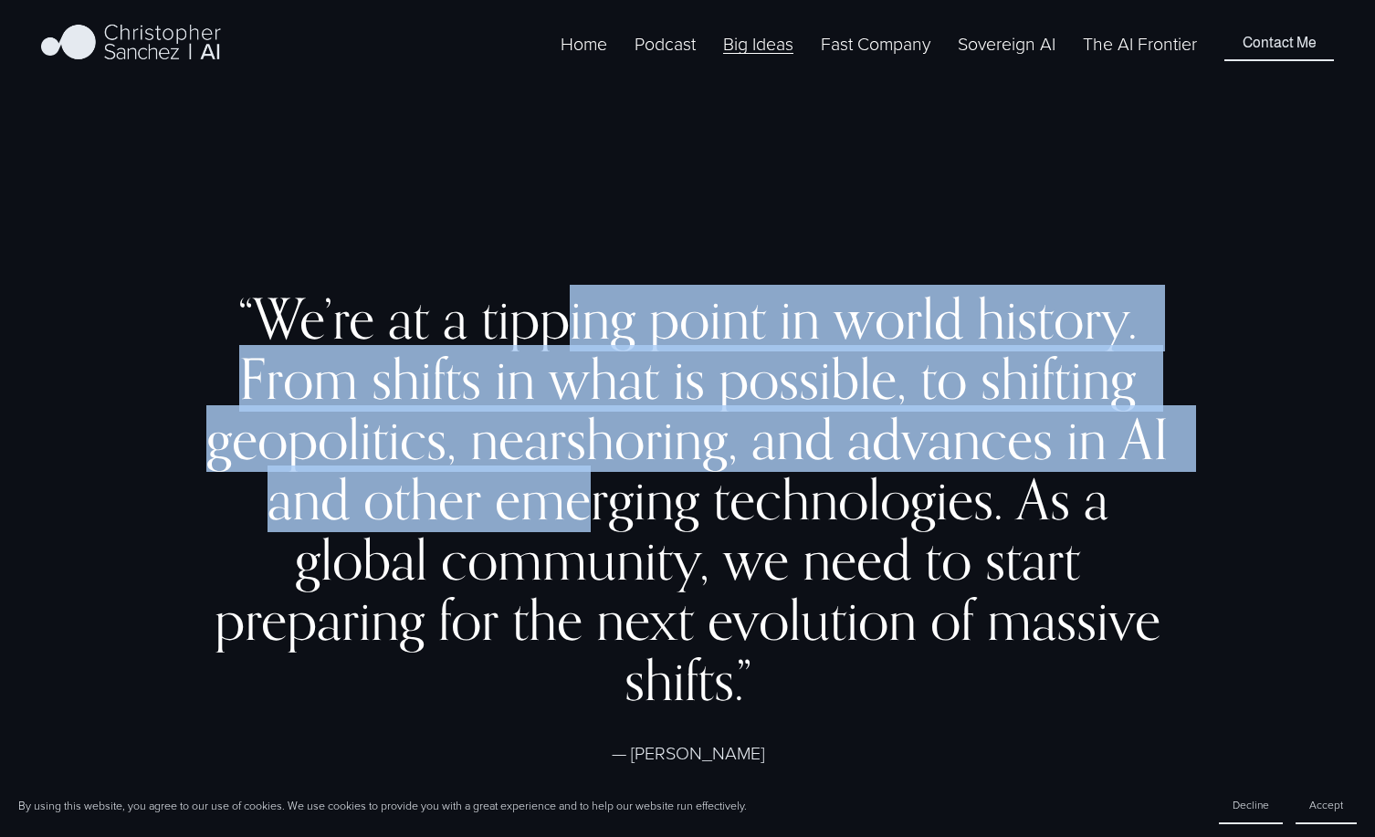
drag, startPoint x: 573, startPoint y: 310, endPoint x: 590, endPoint y: 522, distance: 212.5
click at [590, 520] on h2 "“We’re at a tipping point in world history. From shifts in what is possible, to…" at bounding box center [688, 500] width 967 height 423
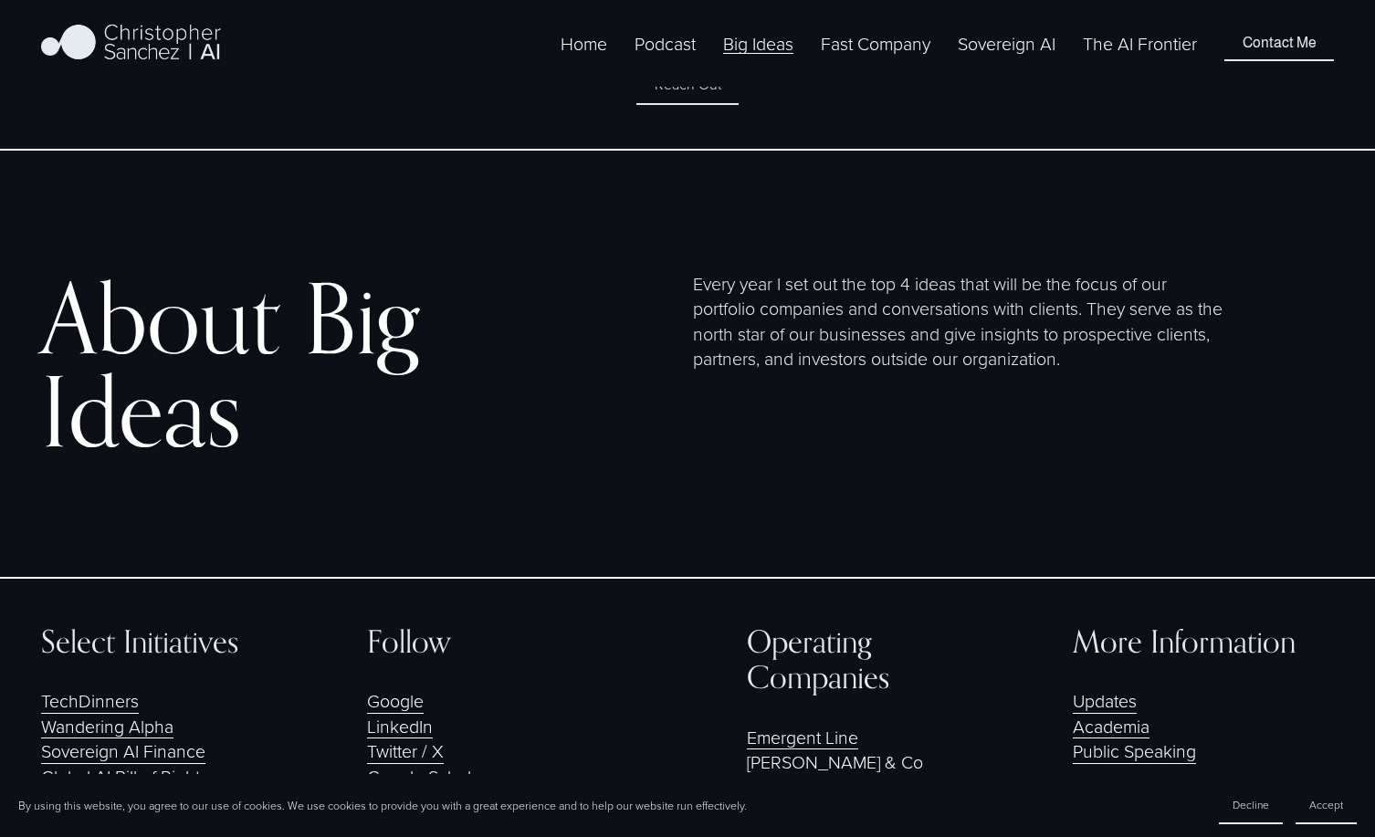
scroll to position [2933, 0]
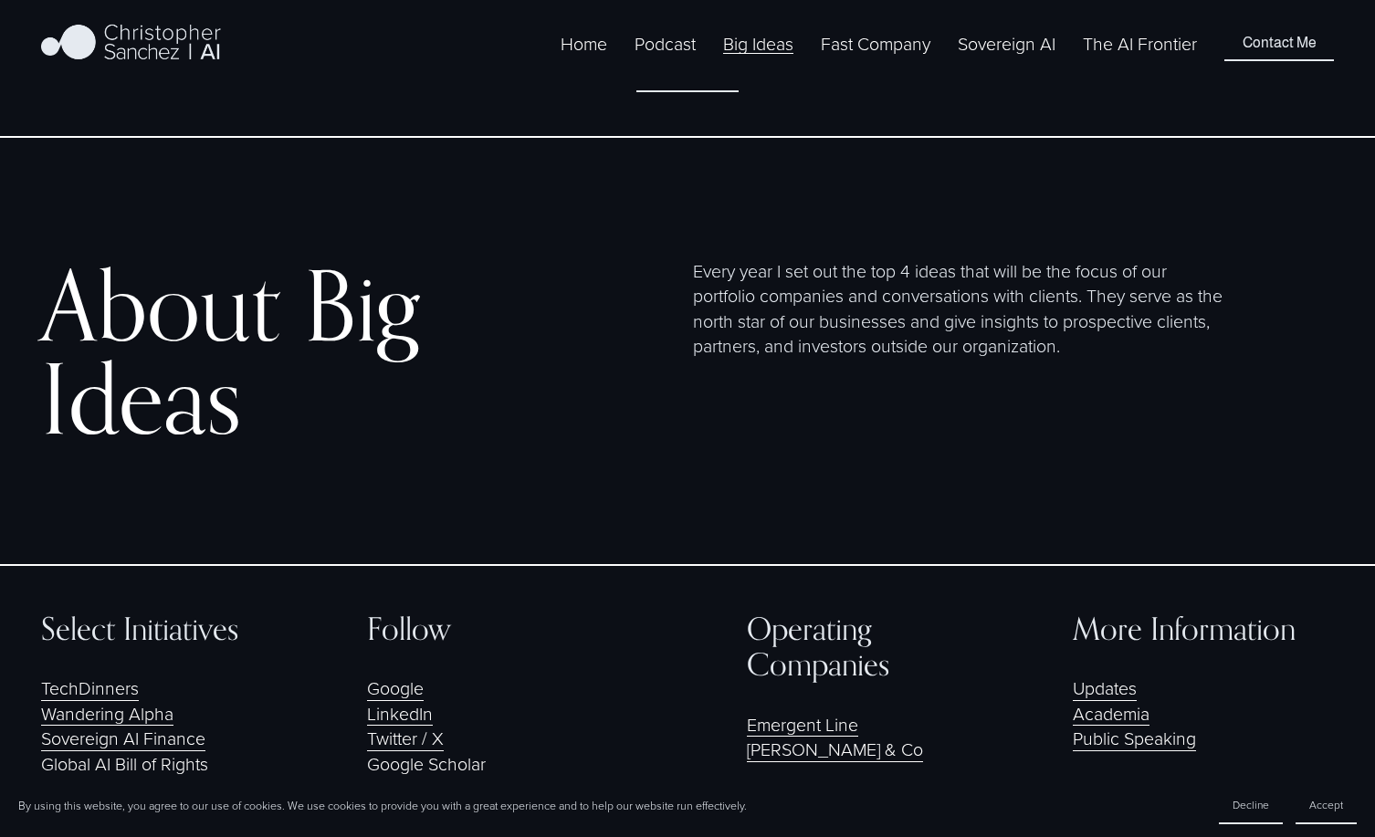
drag, startPoint x: 722, startPoint y: 359, endPoint x: 701, endPoint y: 205, distance: 155.7
click at [701, 258] on div "Every year I set out the top 4 ideas that will be the focus of our portfolio co…" at bounding box center [959, 351] width 532 height 186
click at [699, 258] on p "Every year I set out the top 4 ideas that will be the focus of our portfolio co…" at bounding box center [959, 308] width 532 height 100
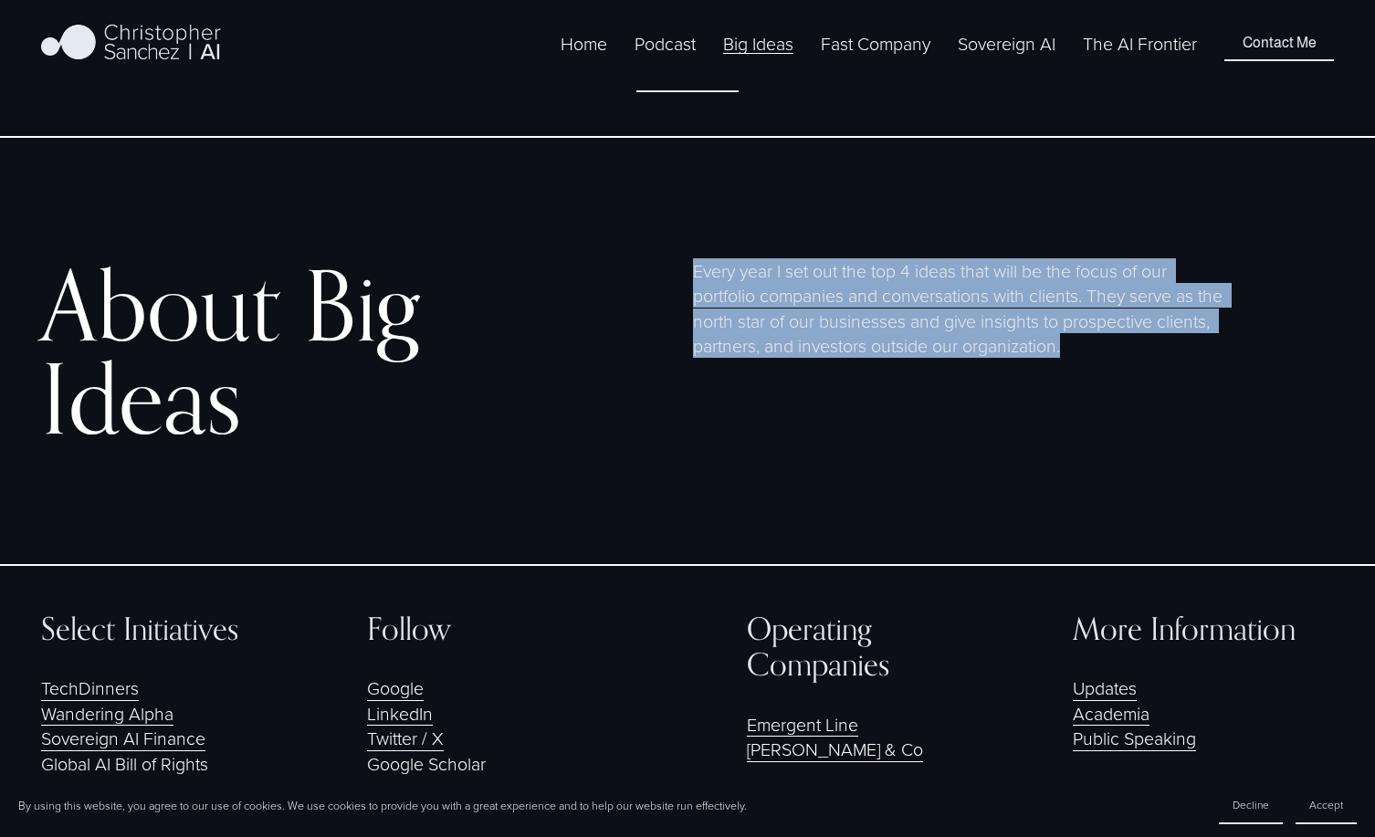
drag, startPoint x: 699, startPoint y: 199, endPoint x: 730, endPoint y: 305, distance: 110.1
click at [730, 305] on div "Every year I set out the top 4 ideas that will be the focus of our portfolio co…" at bounding box center [959, 351] width 532 height 186
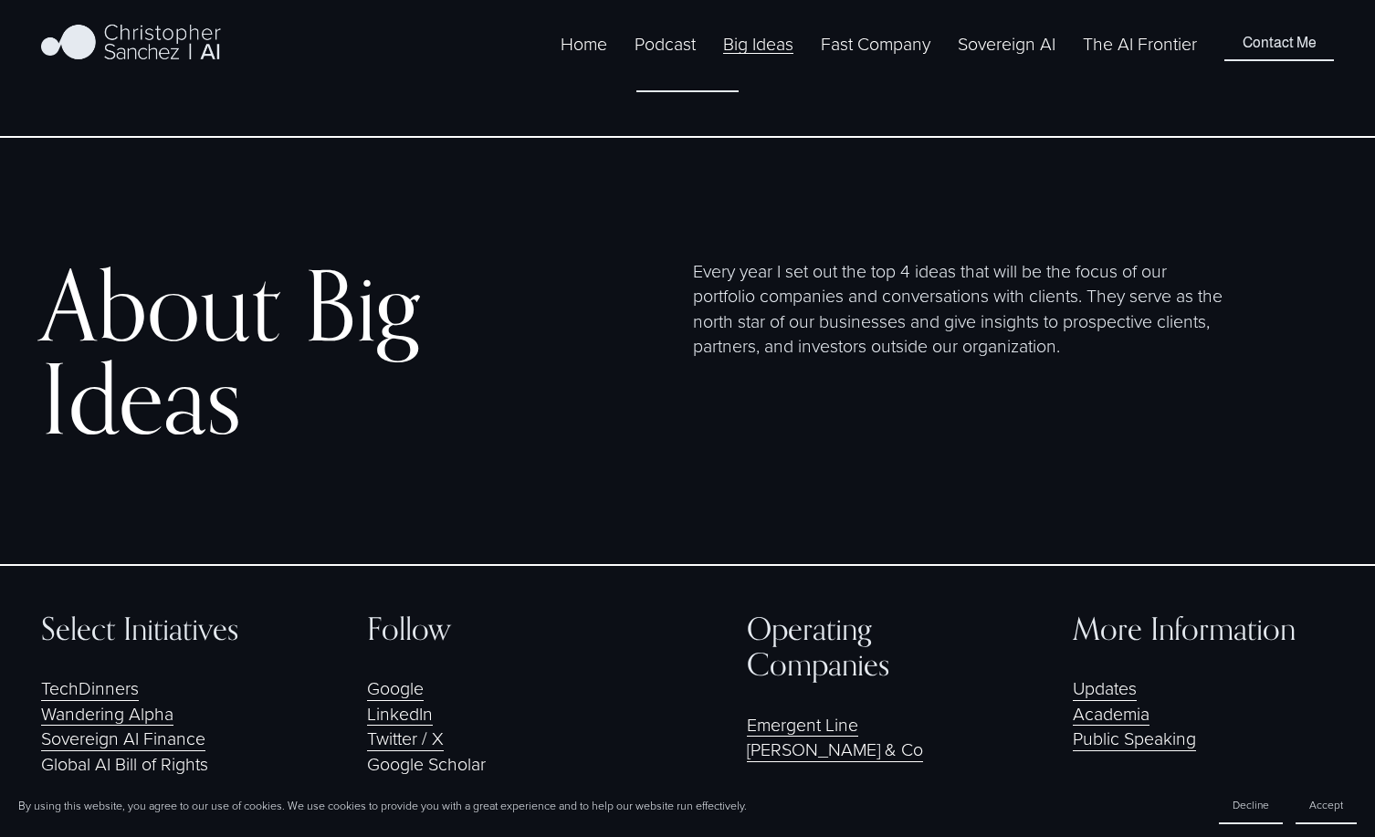
drag, startPoint x: 730, startPoint y: 305, endPoint x: 723, endPoint y: 163, distance: 142.6
click at [723, 183] on div "About Big Ideas Every year I set out the top 4 ideas that will be the focus of …" at bounding box center [687, 352] width 1375 height 338
click at [719, 183] on div "About Big Ideas Every year I set out the top 4 ideas that will be the focus of …" at bounding box center [687, 352] width 1375 height 338
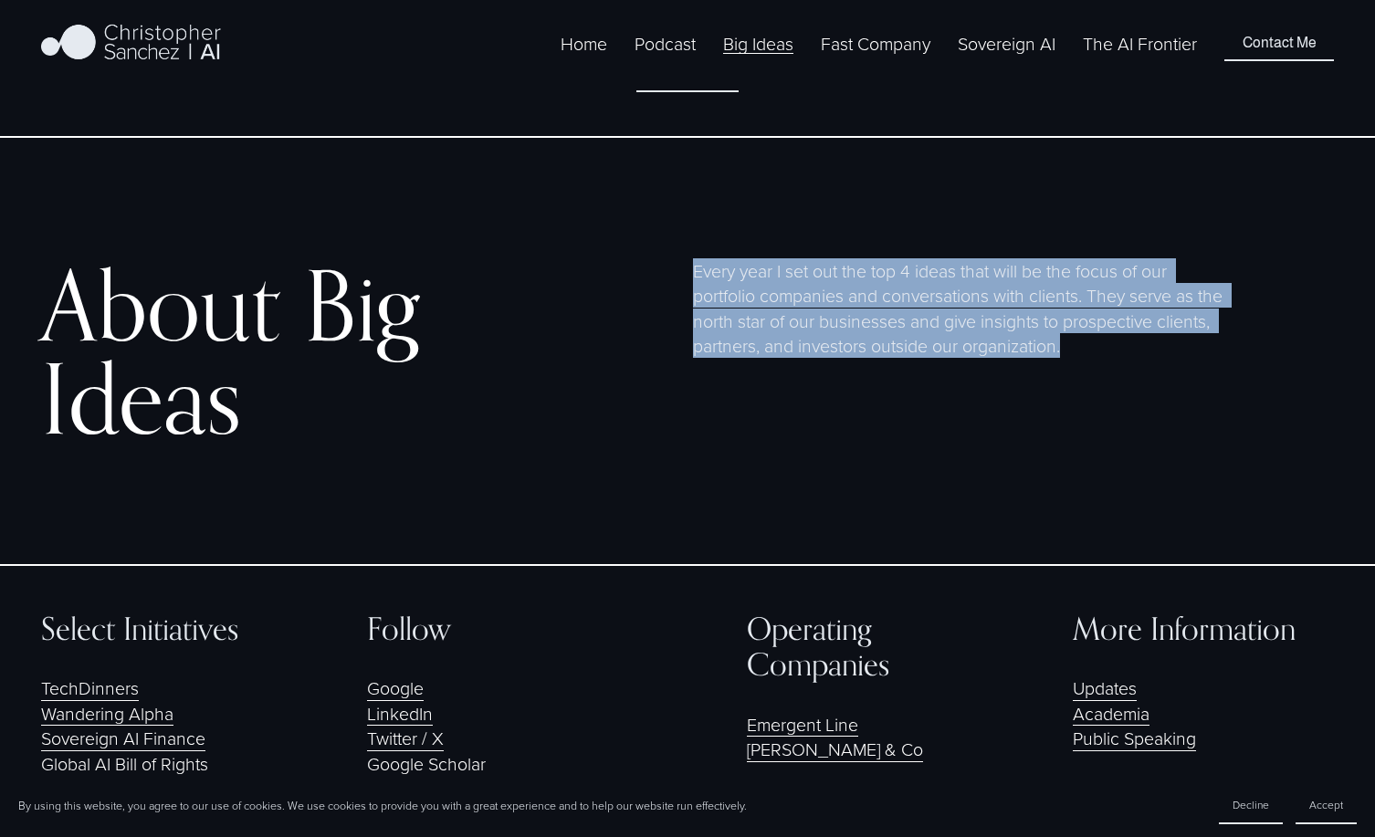
drag, startPoint x: 719, startPoint y: 179, endPoint x: 719, endPoint y: 325, distance: 146.1
click at [719, 325] on div "About Big Ideas Every year I set out the top 4 ideas that will be the focus of …" at bounding box center [687, 352] width 1375 height 338
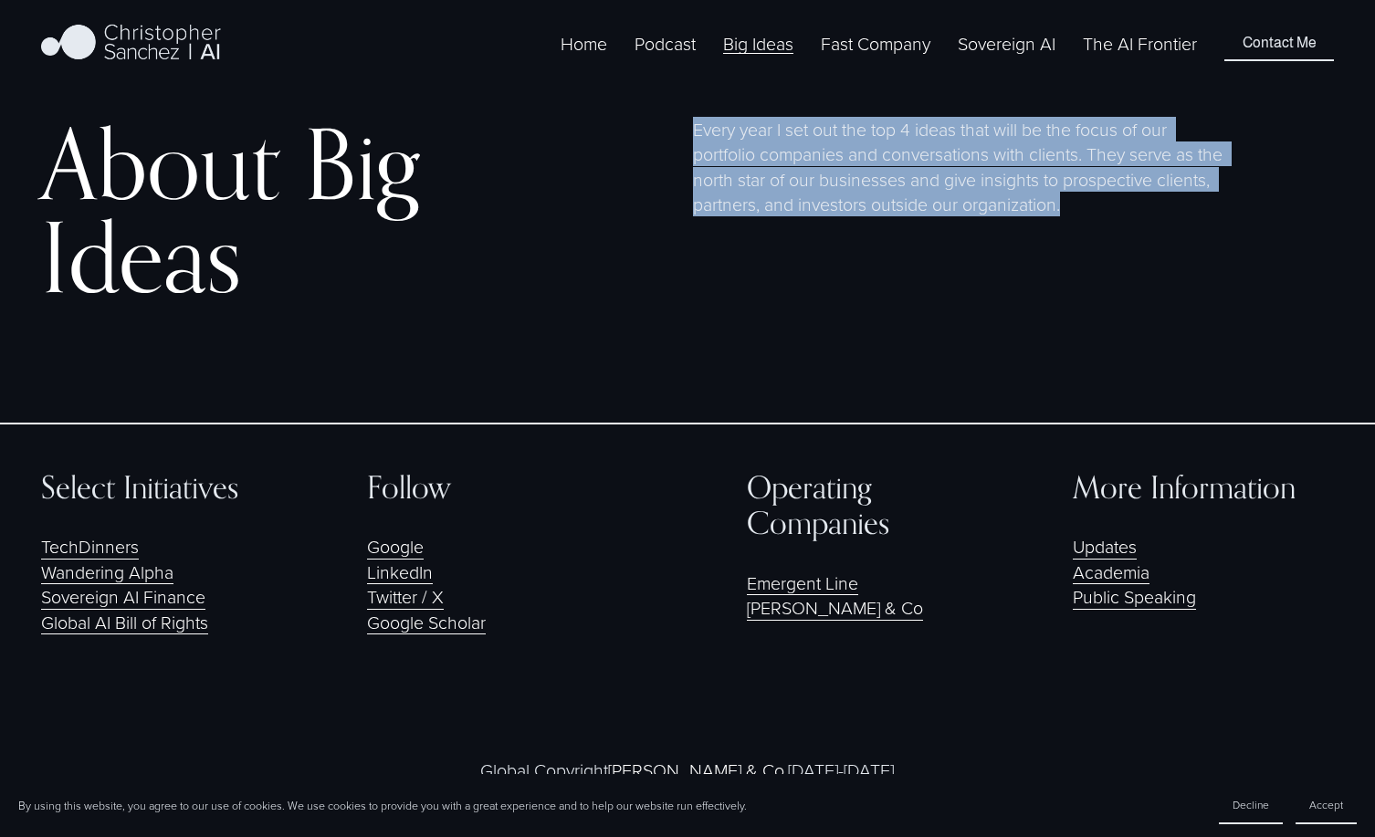
scroll to position [3073, 0]
click at [790, 572] on link "Emergent Line" at bounding box center [802, 584] width 111 height 25
